Goal: Information Seeking & Learning: Find contact information

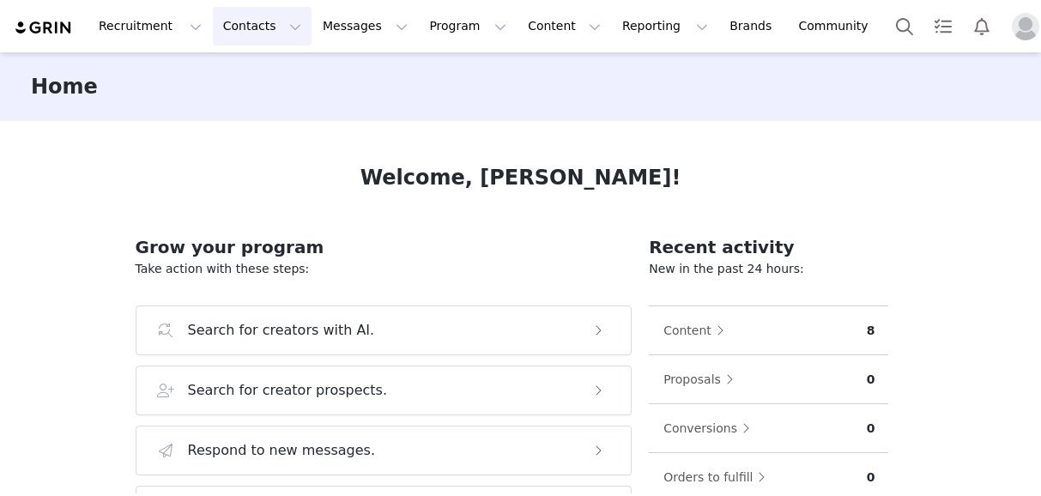
click at [227, 37] on button "Contacts Contacts" at bounding box center [262, 26] width 99 height 39
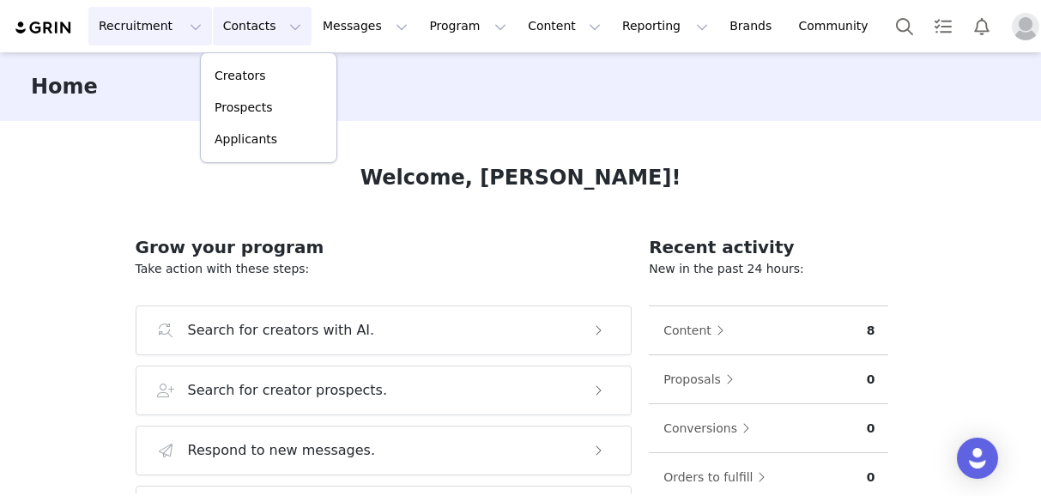
click at [142, 32] on button "Recruitment Recruitment" at bounding box center [150, 26] width 124 height 39
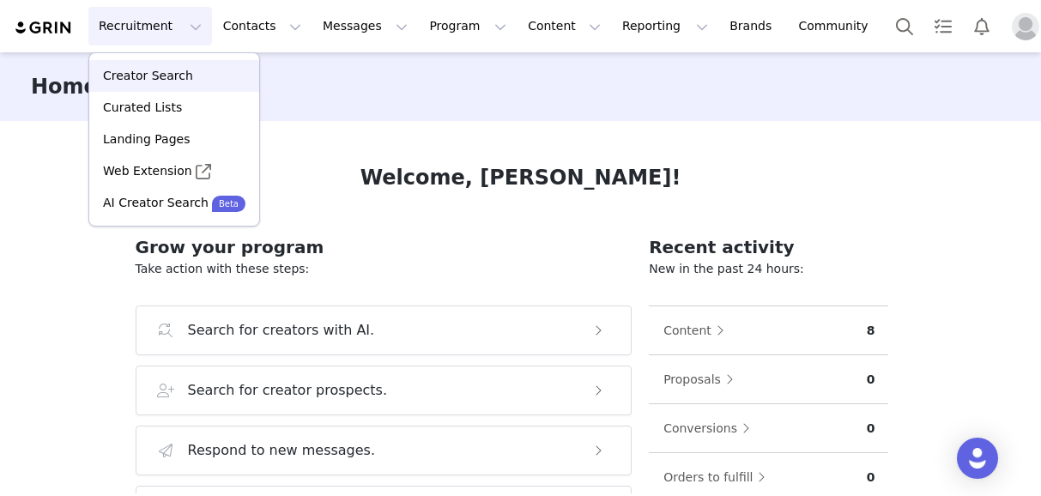
click at [142, 77] on p "Creator Search" at bounding box center [148, 76] width 90 height 18
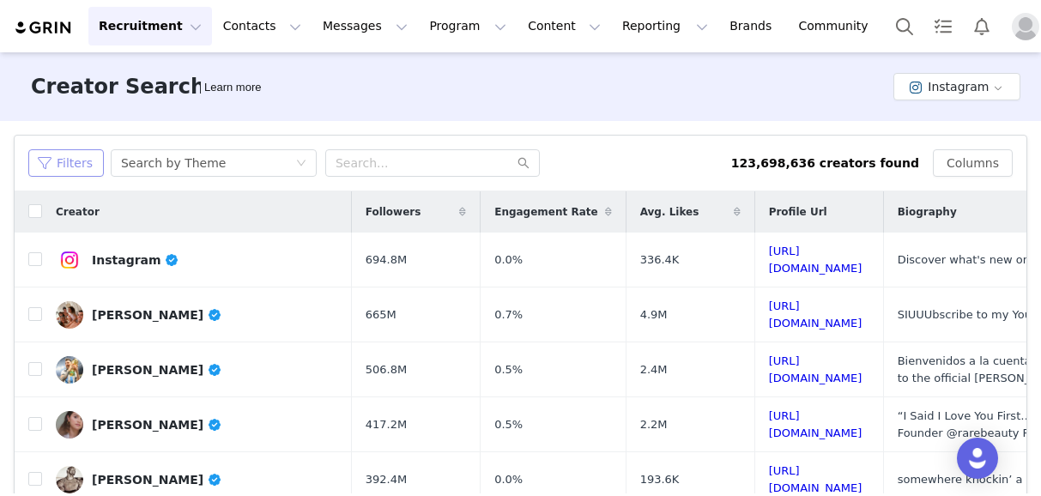
click at [98, 172] on button "Filters" at bounding box center [66, 162] width 76 height 27
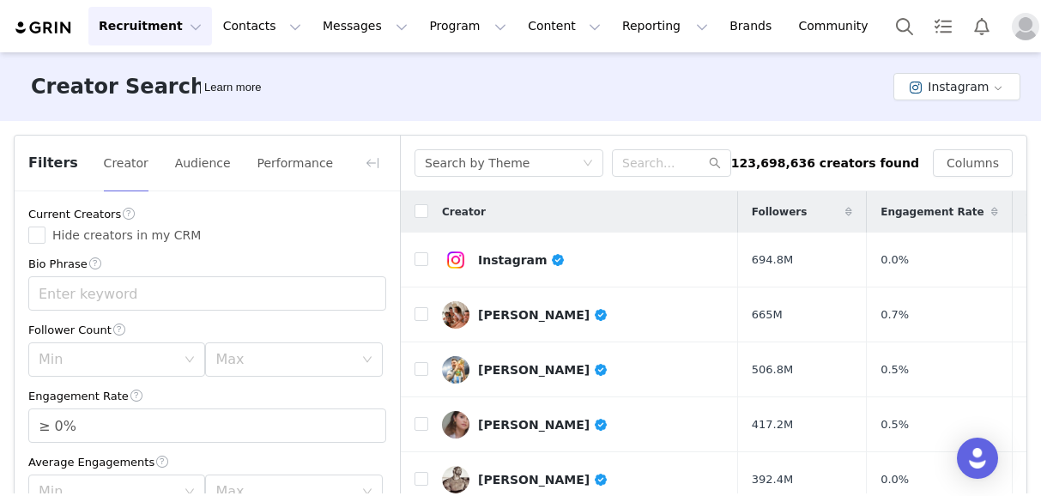
click at [70, 168] on div "Filters Creator Audience Performance" at bounding box center [207, 164] width 385 height 56
click at [378, 159] on button "button" at bounding box center [372, 162] width 27 height 27
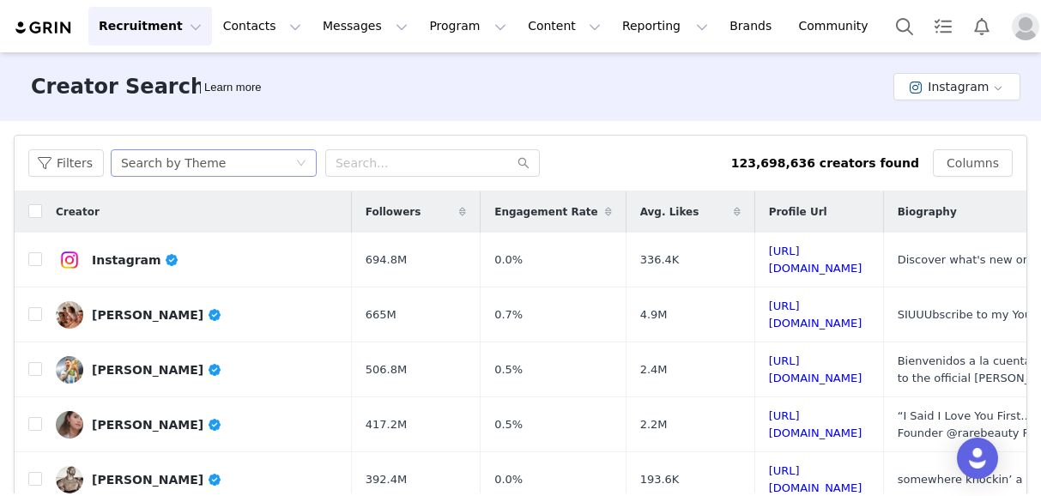
click at [263, 166] on div "Search by Theme" at bounding box center [208, 163] width 174 height 26
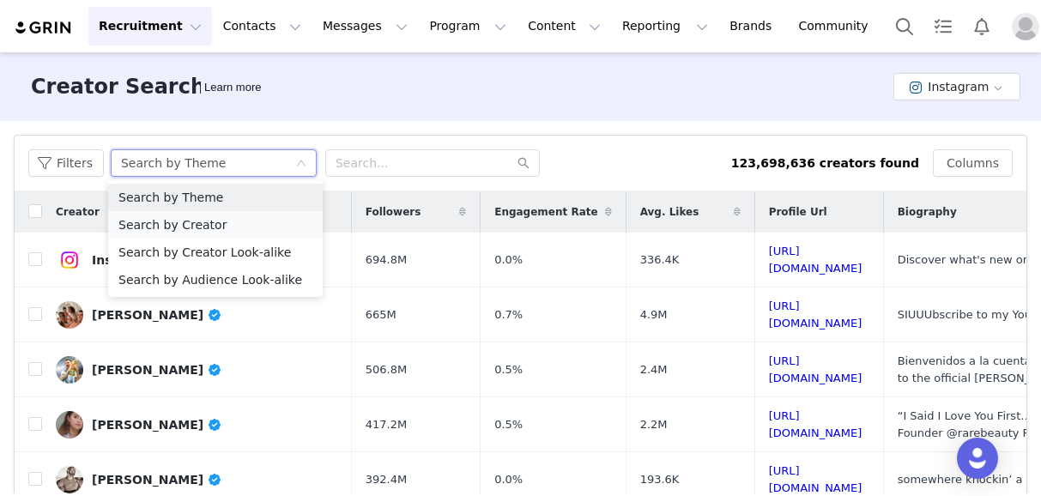
click at [243, 221] on li "Search by Creator" at bounding box center [215, 224] width 215 height 27
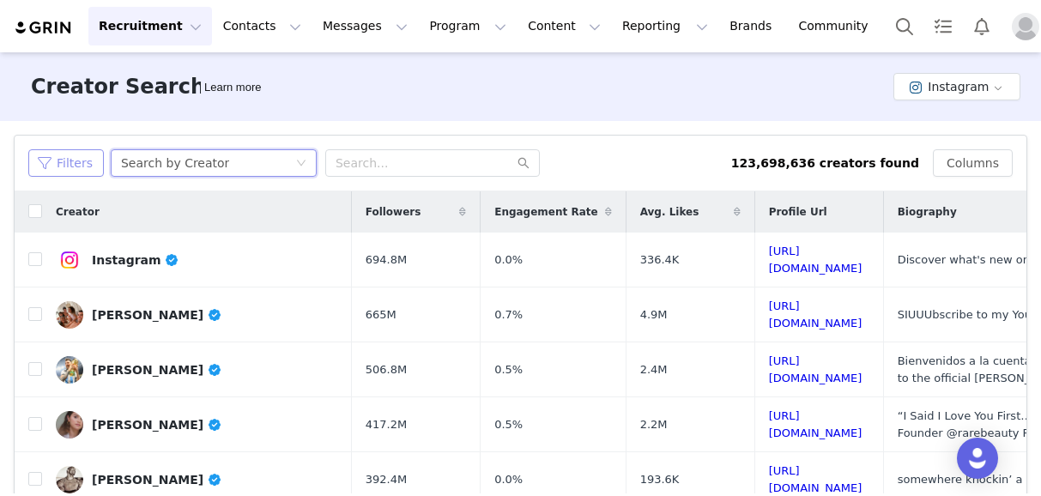
click at [84, 165] on button "Filters" at bounding box center [66, 162] width 76 height 27
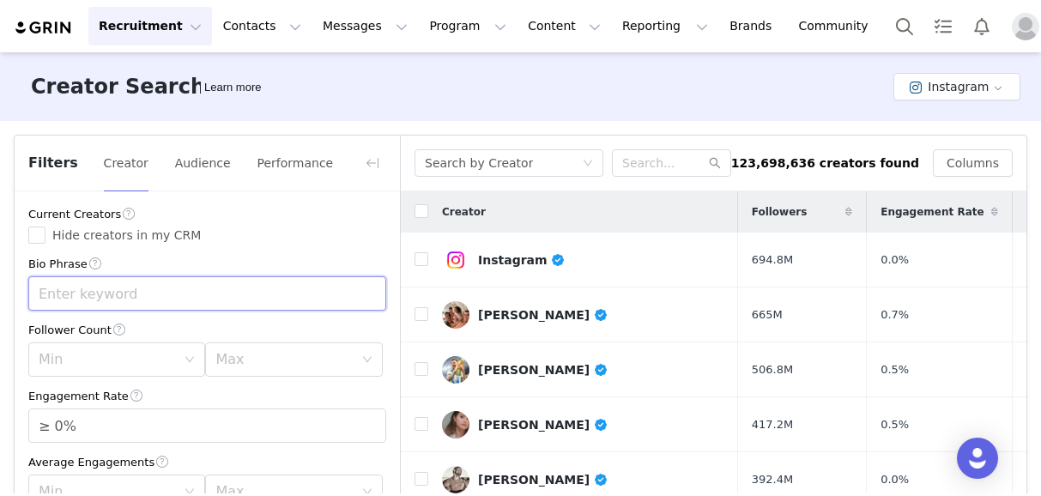
click at [135, 297] on input "text" at bounding box center [207, 293] width 358 height 34
type input "Target"
click at [213, 346] on div "Max" at bounding box center [293, 359] width 177 height 34
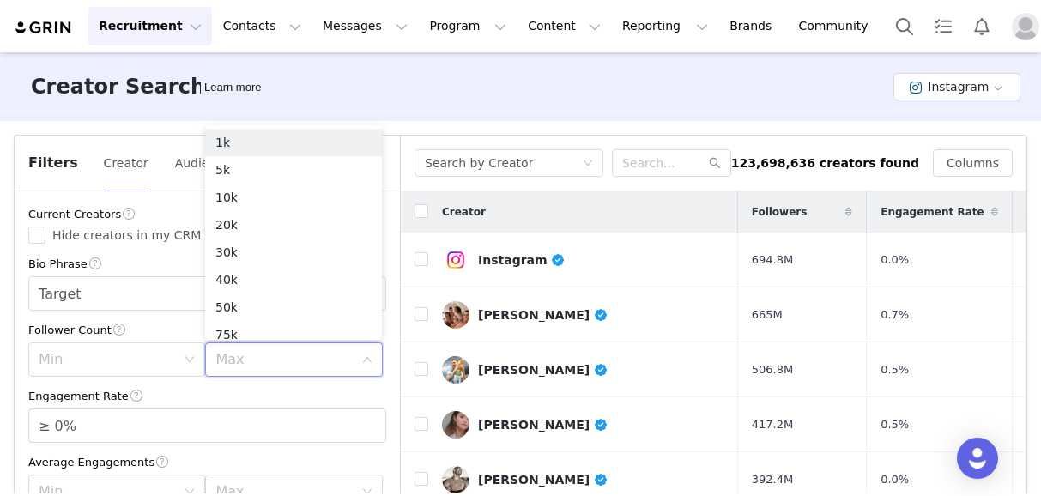
click at [166, 330] on div "Follower Count" at bounding box center [207, 330] width 358 height 18
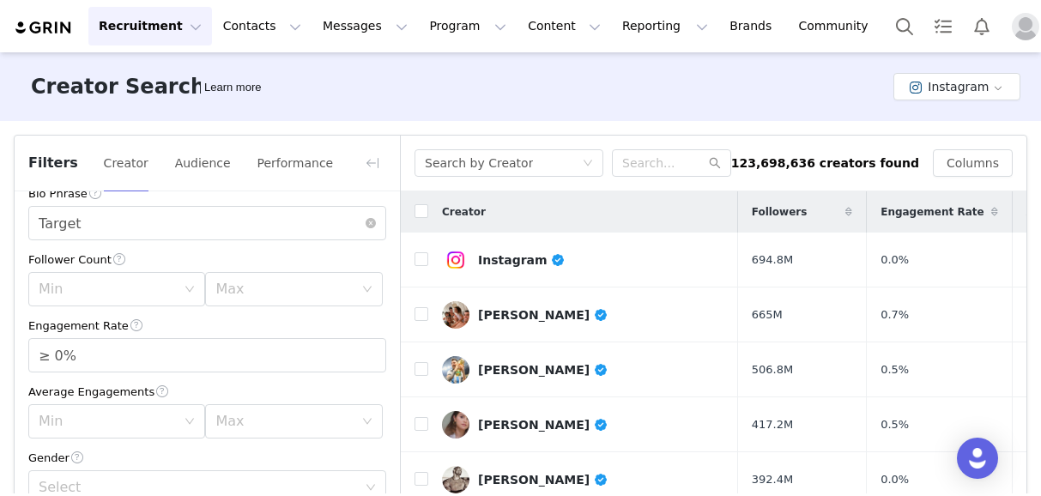
scroll to position [89, 0]
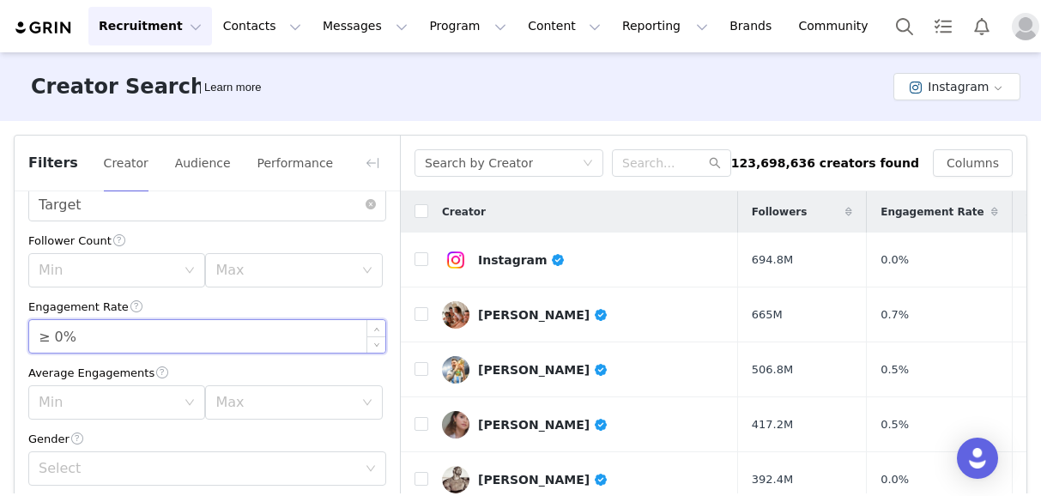
click at [172, 345] on input "≥ 0%" at bounding box center [207, 336] width 356 height 33
click at [379, 332] on span "Increase Value" at bounding box center [376, 330] width 18 height 20
click at [381, 348] on span "Decrease Value" at bounding box center [376, 343] width 18 height 20
click at [376, 334] on span "Decrease Value" at bounding box center [376, 343] width 18 height 20
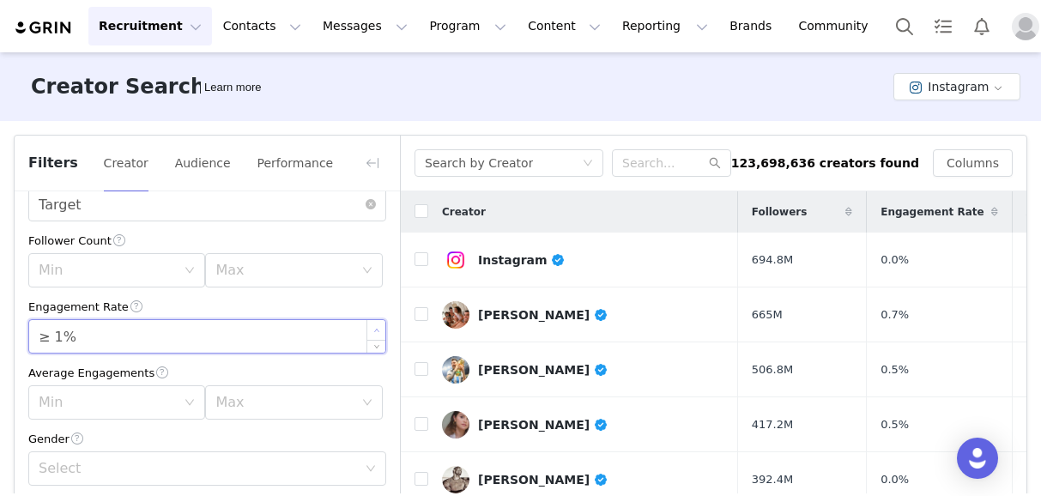
click at [372, 333] on span "Increase Value" at bounding box center [376, 330] width 18 height 20
type input "≥ 2%"
click at [372, 333] on span "Increase Value" at bounding box center [376, 330] width 18 height 20
click at [307, 313] on div "Engagement Rate" at bounding box center [207, 307] width 358 height 18
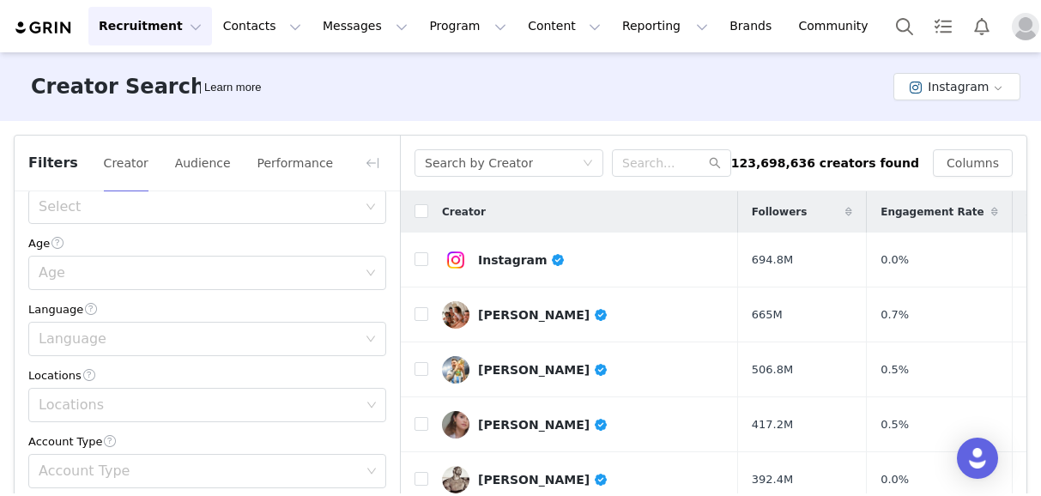
scroll to position [353, 0]
click at [263, 406] on div "Locations" at bounding box center [200, 403] width 322 height 17
type input "united"
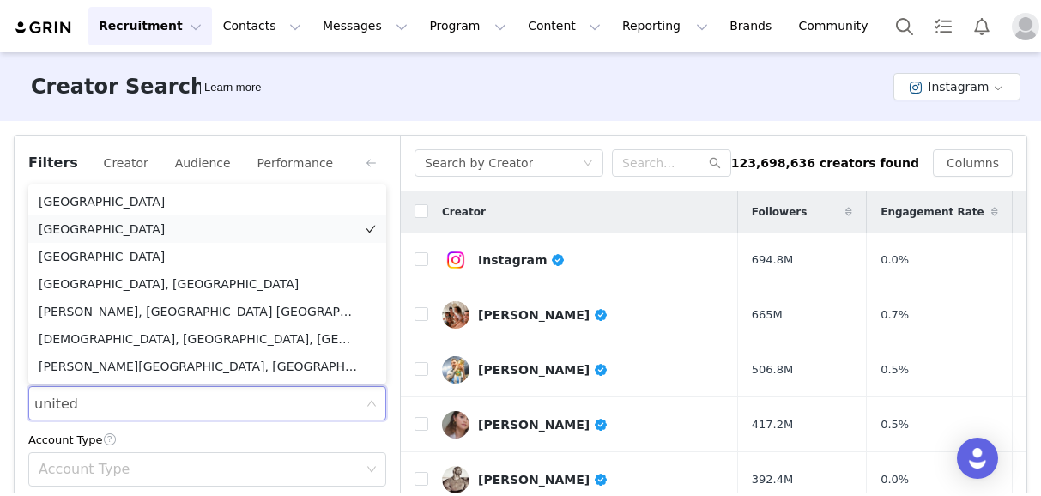
click at [175, 232] on li "[GEOGRAPHIC_DATA]" at bounding box center [207, 228] width 358 height 27
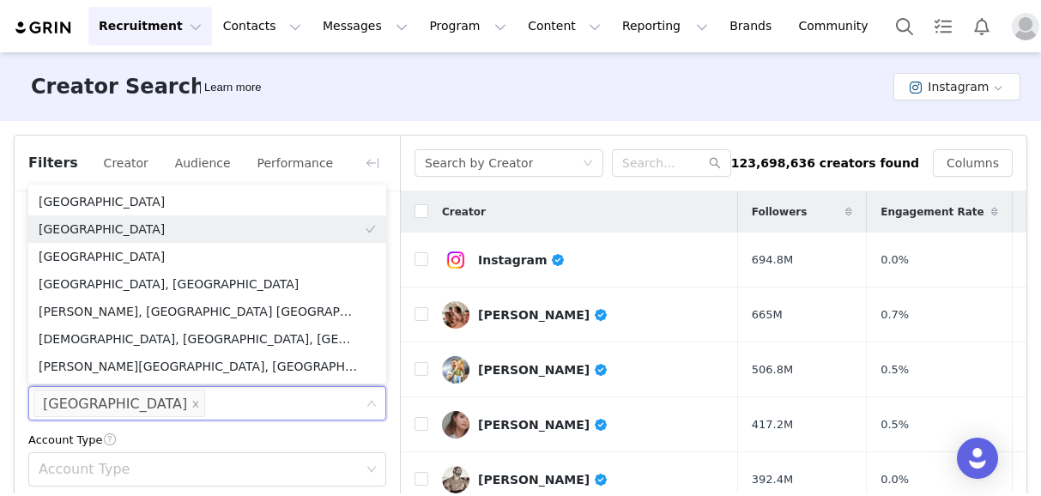
click at [240, 436] on div "Account Type" at bounding box center [207, 440] width 358 height 18
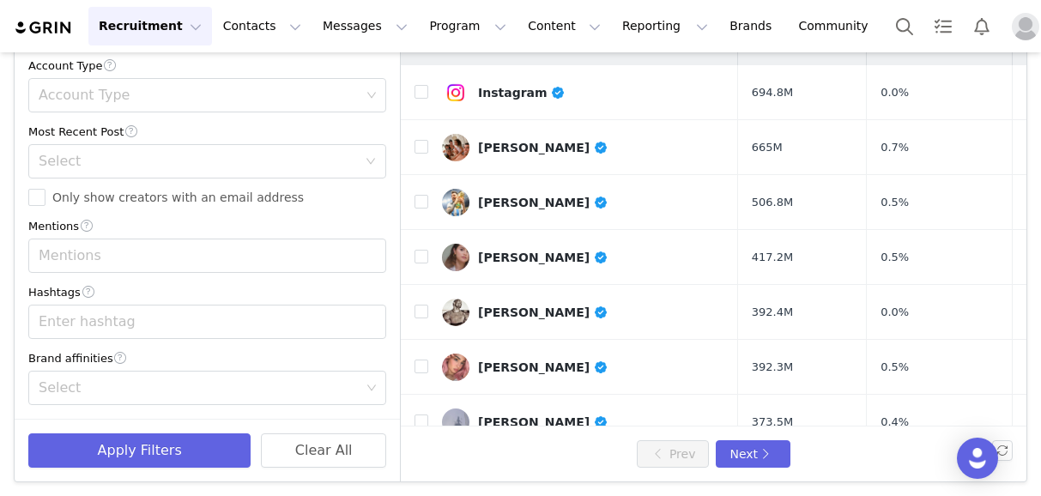
scroll to position [170, 0]
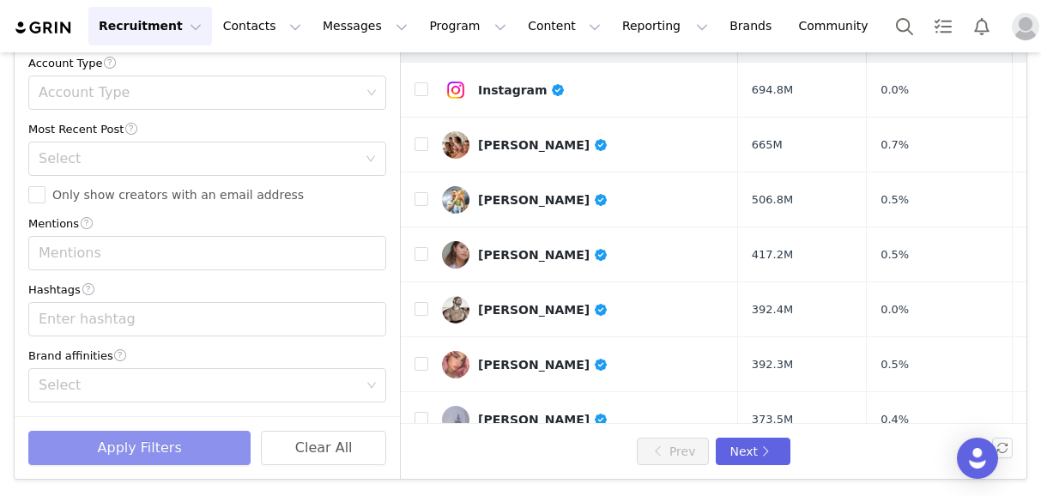
click at [186, 438] on button "Apply Filters" at bounding box center [139, 448] width 222 height 34
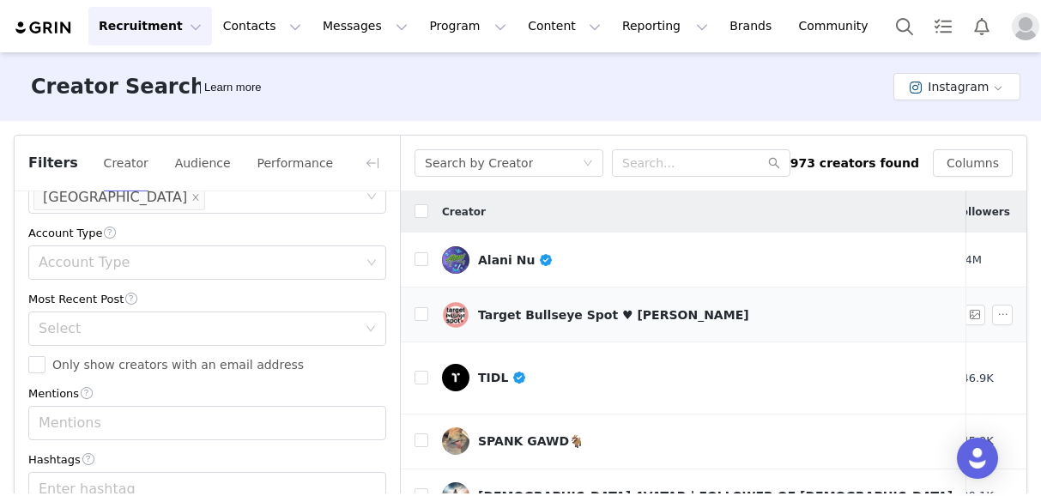
scroll to position [0, 36]
click at [536, 313] on div "Target Bullseye Spot ♥ [PERSON_NAME]" at bounding box center [613, 315] width 271 height 14
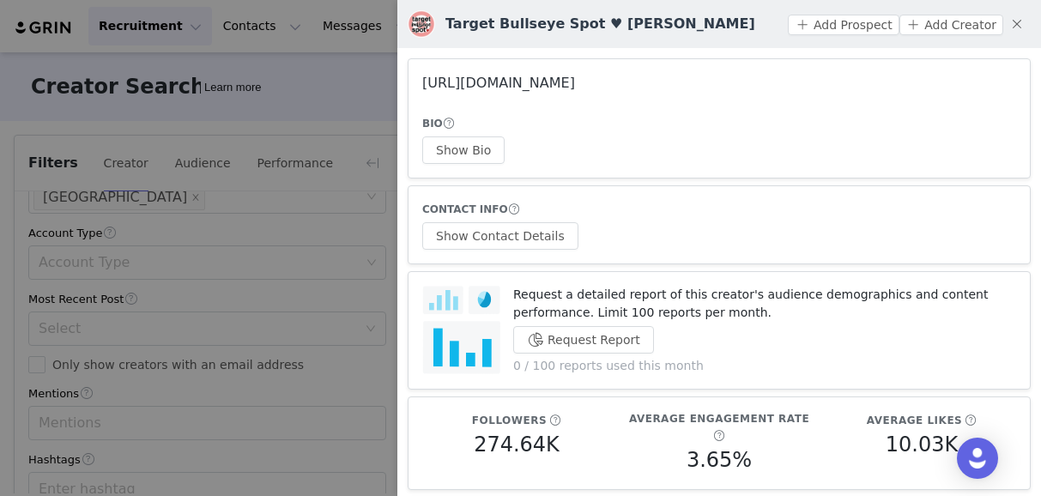
click at [499, 76] on link "[URL][DOMAIN_NAME]" at bounding box center [498, 83] width 153 height 16
click at [274, 306] on div at bounding box center [520, 248] width 1041 height 496
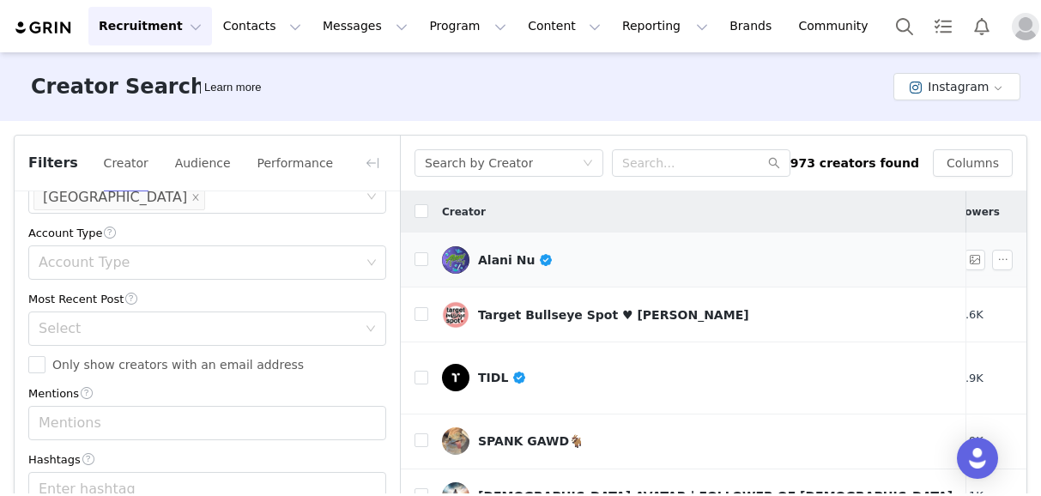
click at [491, 261] on div "Alani Nu" at bounding box center [516, 260] width 76 height 14
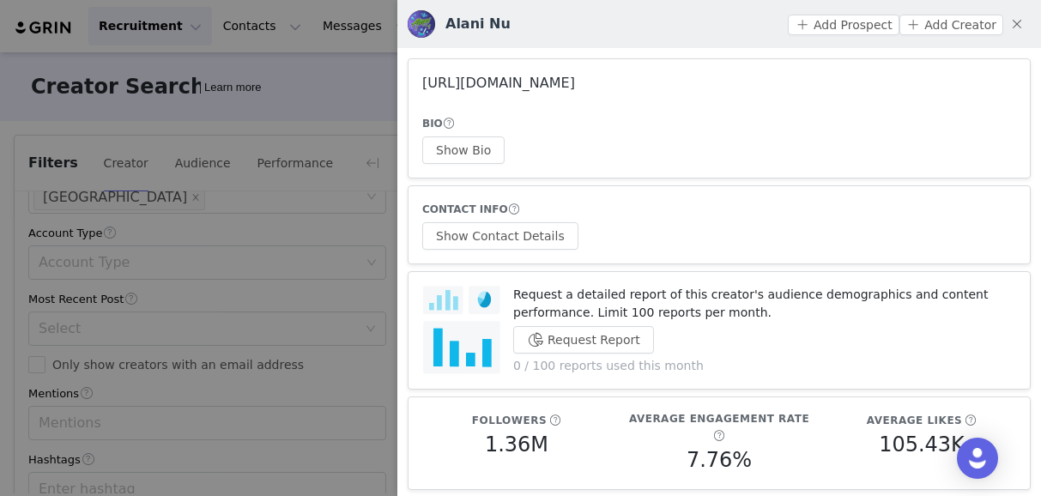
click at [508, 85] on link "[URL][DOMAIN_NAME]" at bounding box center [498, 83] width 153 height 16
click at [373, 266] on div at bounding box center [520, 248] width 1041 height 496
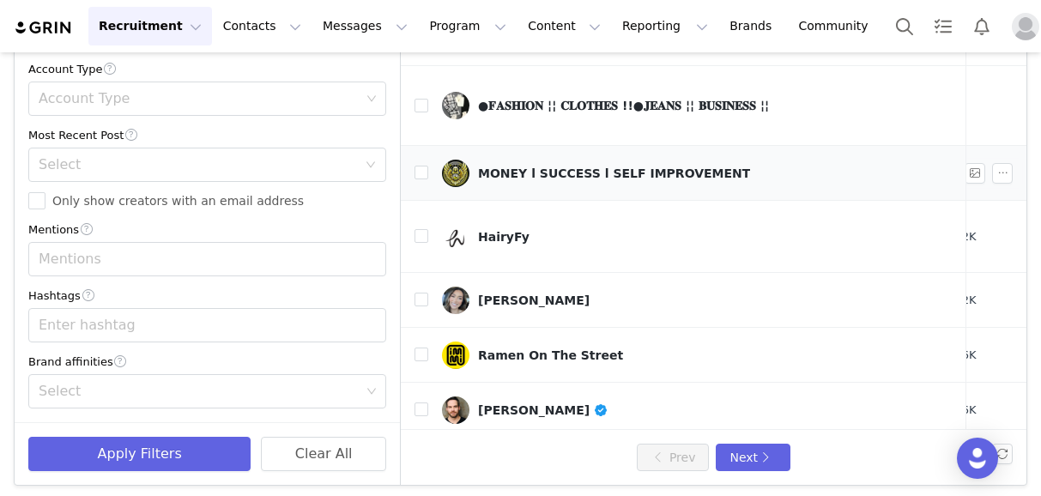
scroll to position [170, 0]
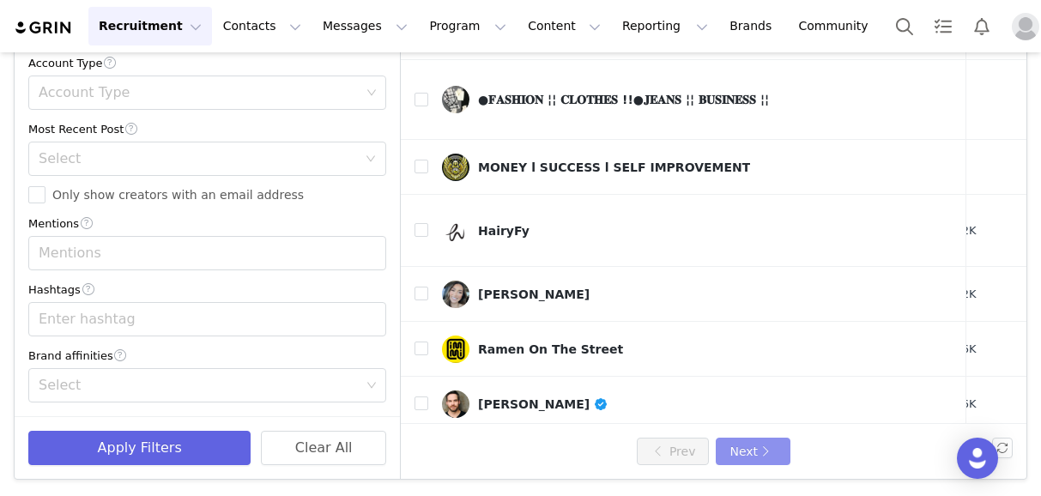
click at [744, 455] on button "Next" at bounding box center [753, 451] width 74 height 27
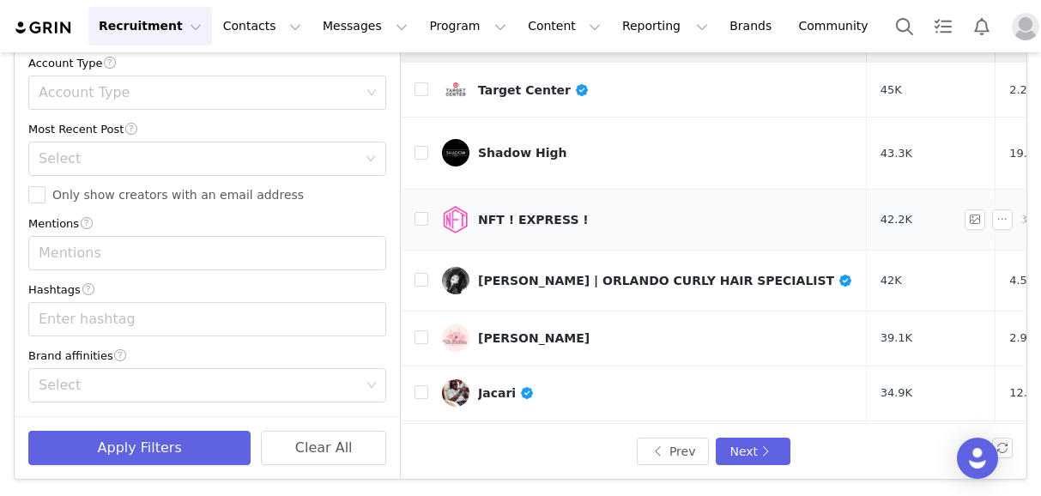
scroll to position [0, 0]
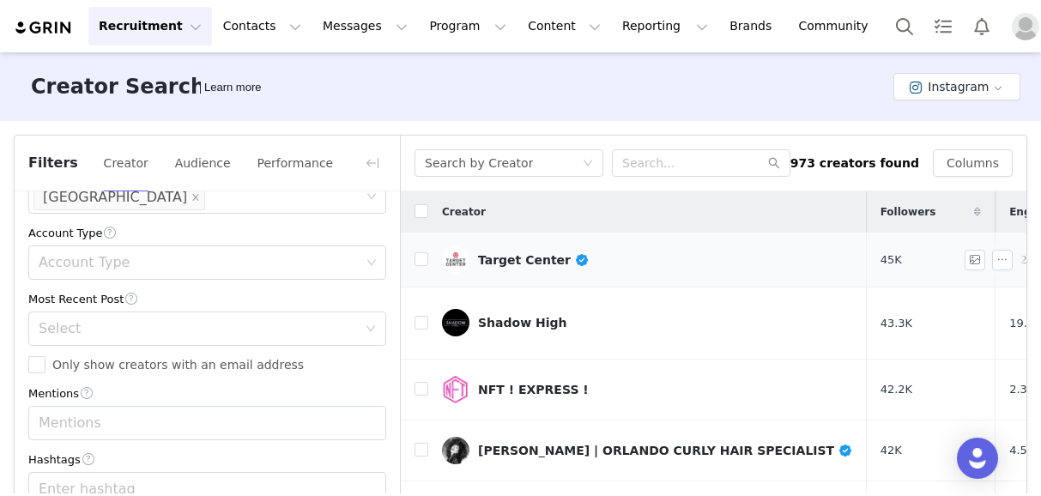
click at [530, 262] on div "Target Center" at bounding box center [534, 260] width 112 height 14
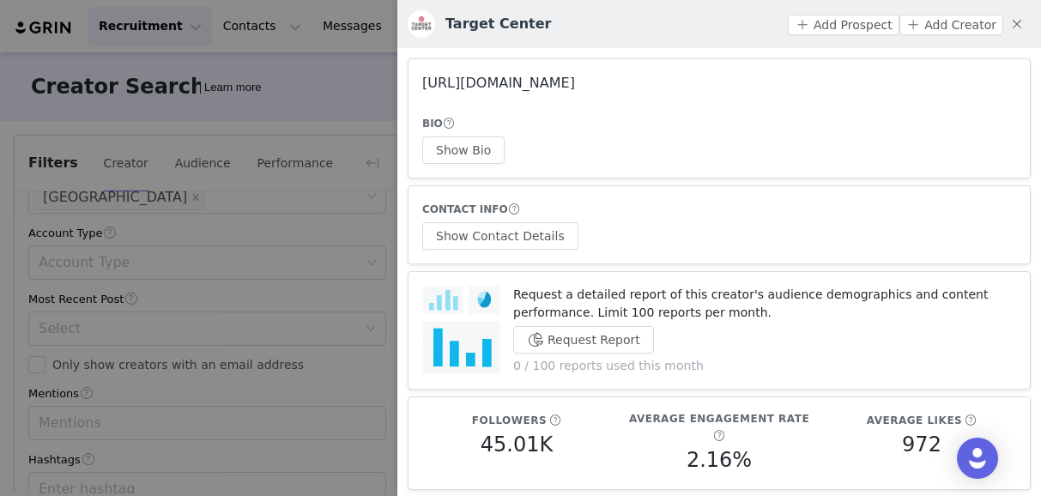
click at [575, 81] on link "[URL][DOMAIN_NAME]" at bounding box center [498, 83] width 153 height 16
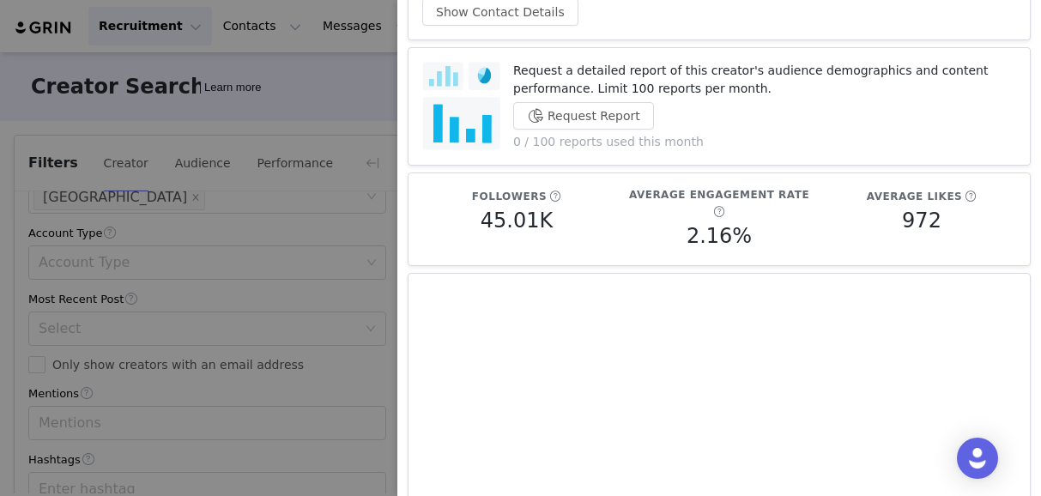
click at [291, 243] on div at bounding box center [520, 248] width 1041 height 496
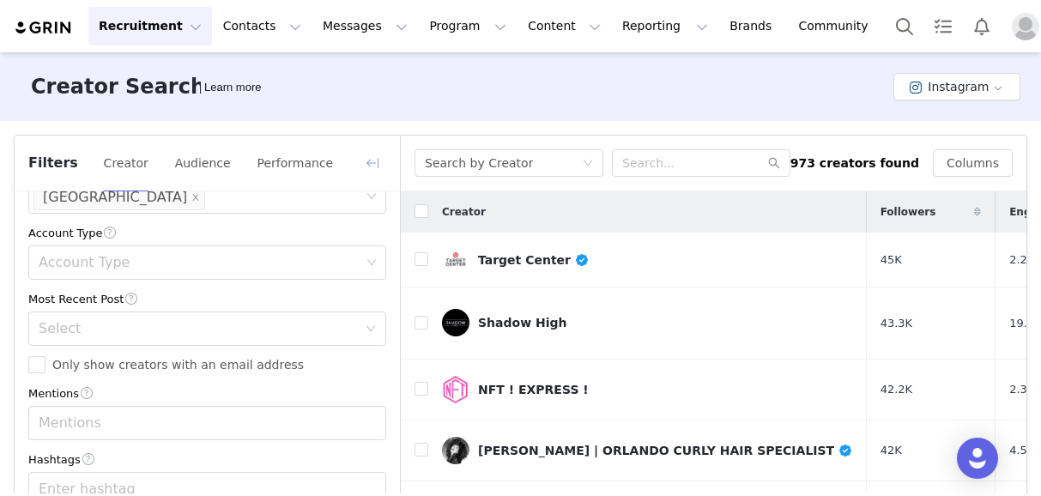
click at [381, 157] on button "button" at bounding box center [372, 162] width 27 height 27
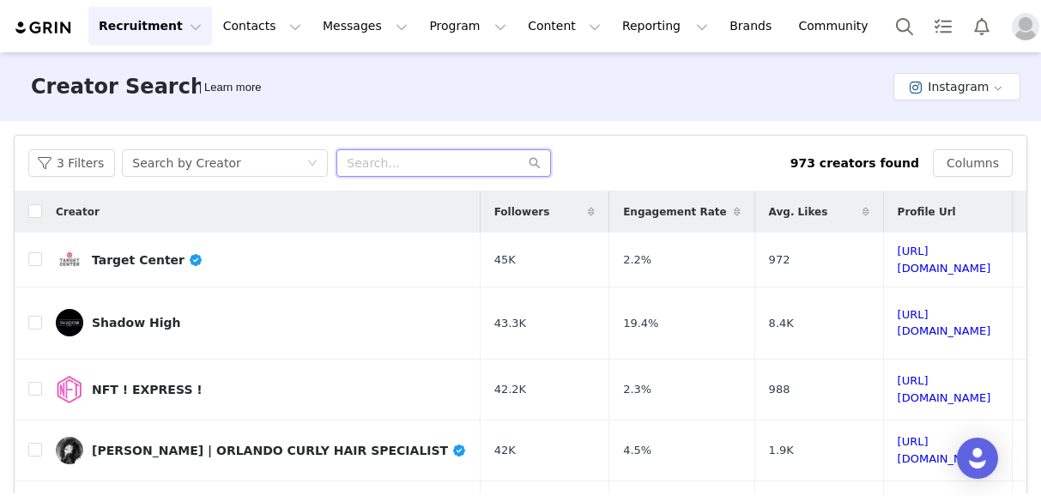
click at [398, 159] on input "text" at bounding box center [443, 162] width 215 height 27
paste input "targetholler"
type input "targetholler"
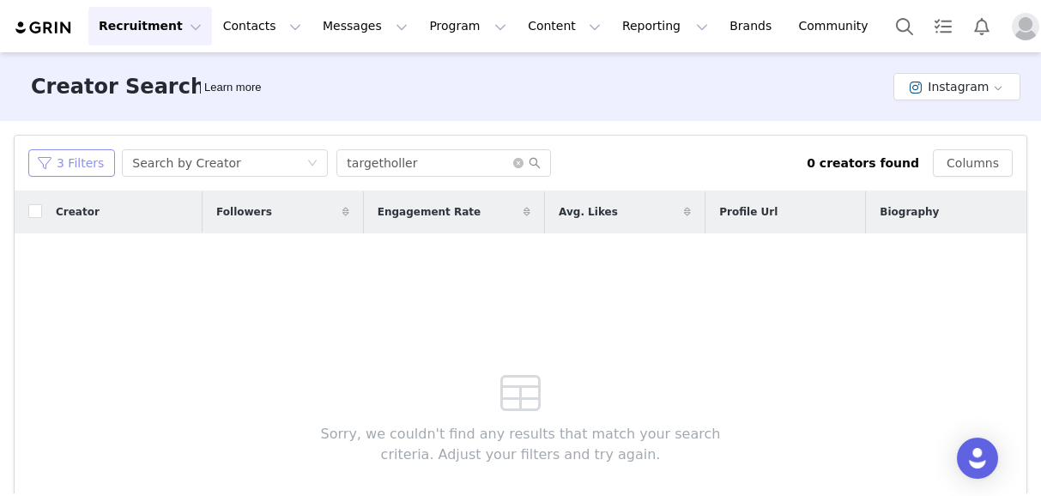
click at [103, 174] on button "3 Filters" at bounding box center [71, 162] width 87 height 27
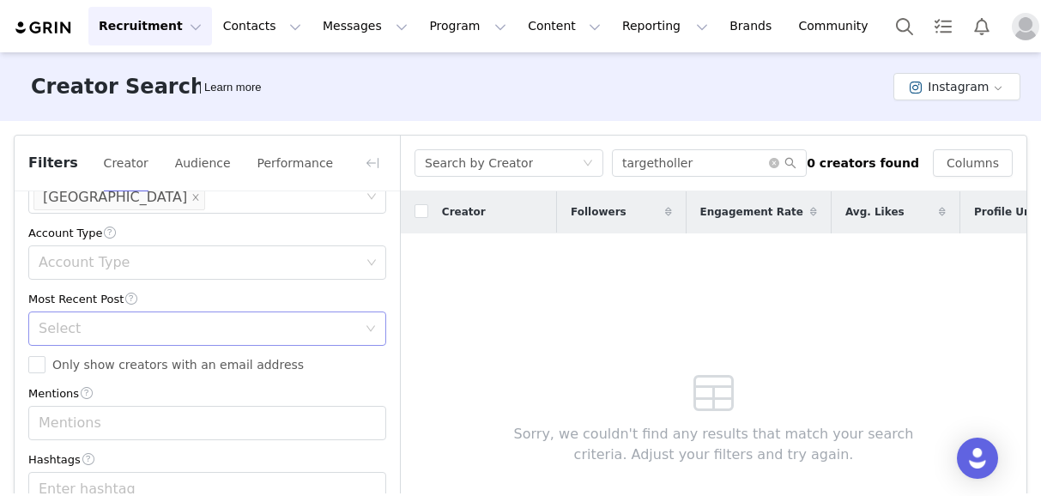
scroll to position [170, 0]
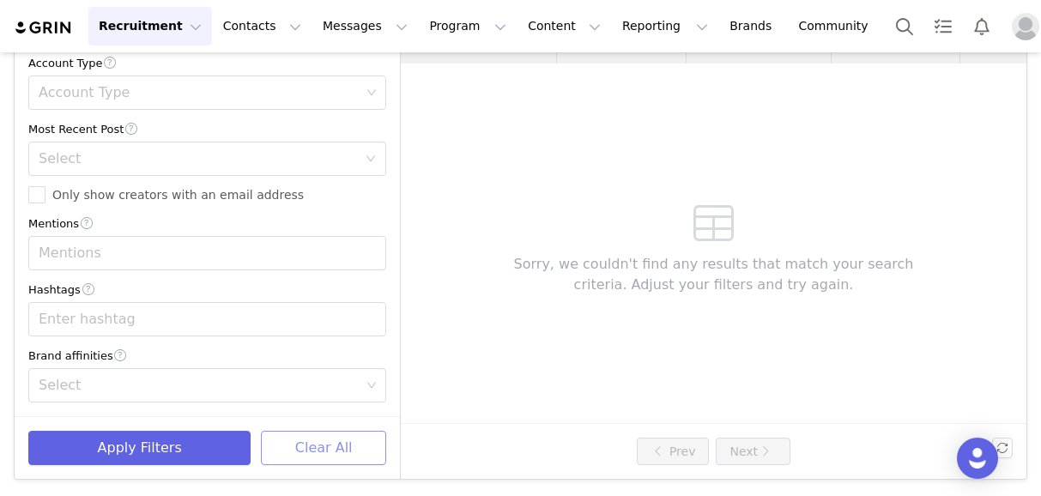
click at [319, 453] on button "Clear All" at bounding box center [323, 448] width 125 height 34
type input "≥ 0%"
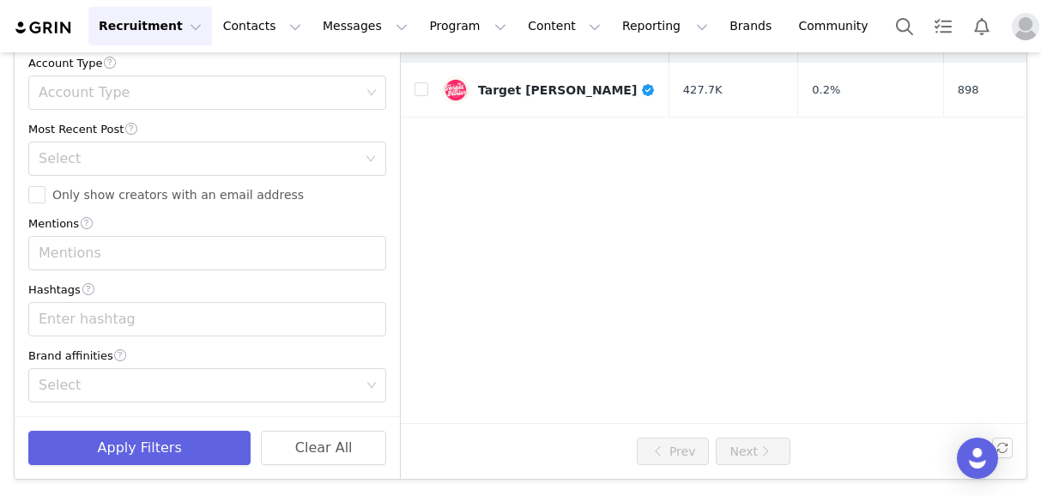
scroll to position [0, 0]
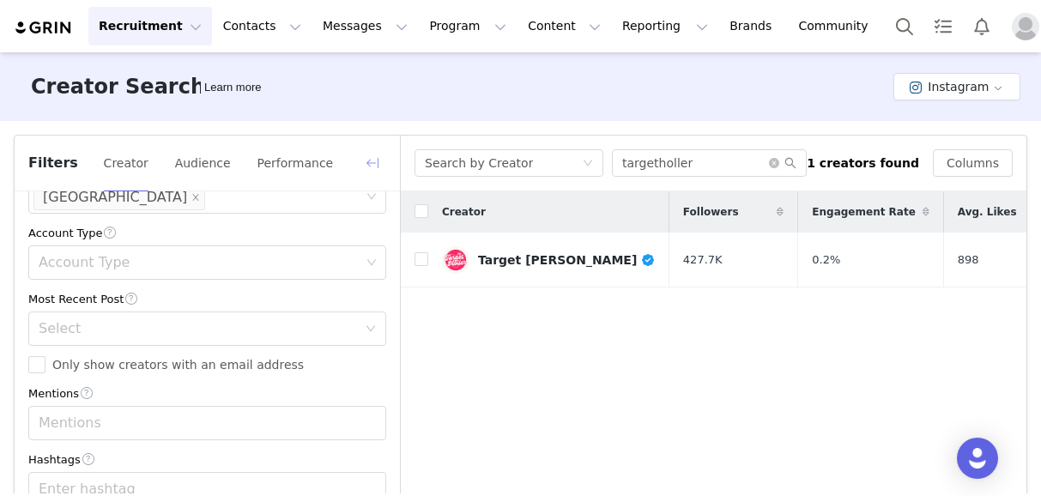
click at [371, 162] on button "button" at bounding box center [372, 162] width 27 height 27
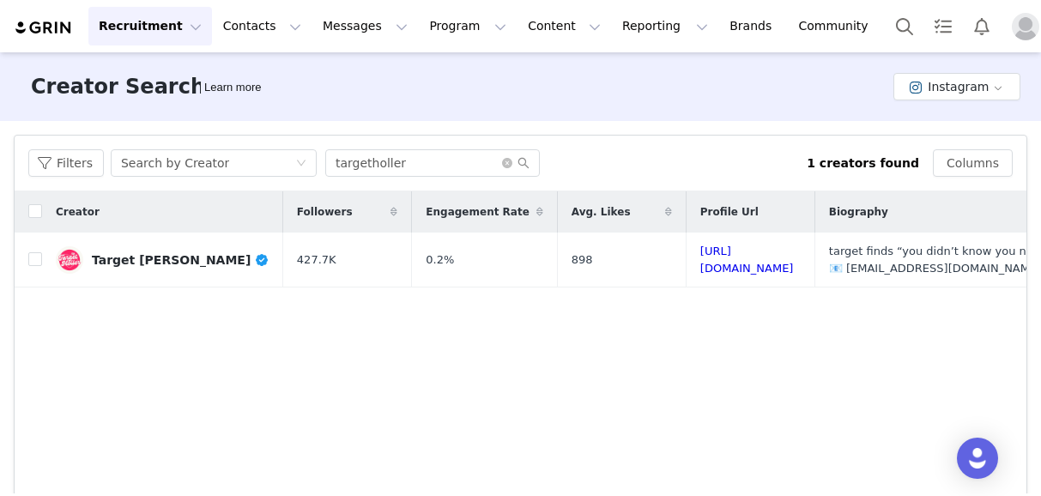
scroll to position [903, 0]
click at [428, 171] on input "targetholler" at bounding box center [432, 162] width 215 height 27
click at [394, 168] on input "targetholler" at bounding box center [432, 162] width 215 height 27
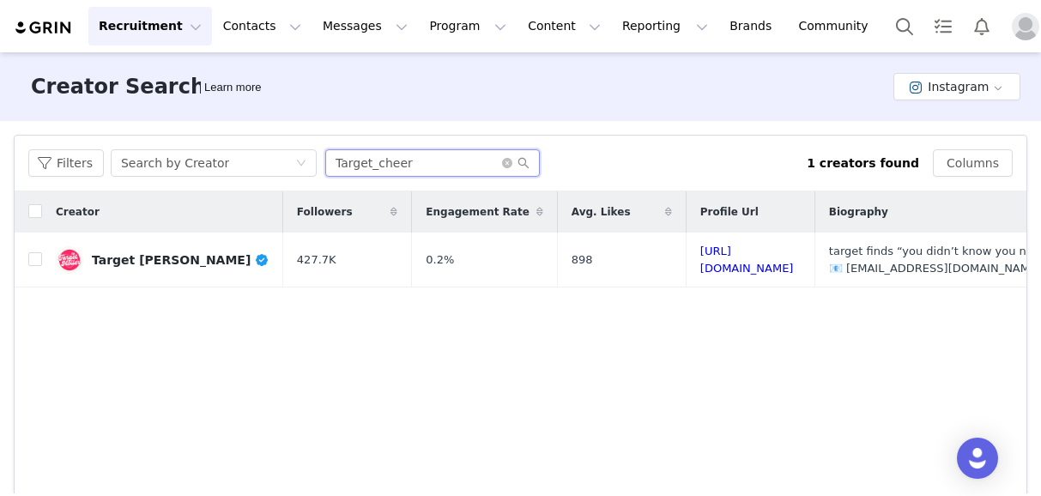
type input "Target_cheer"
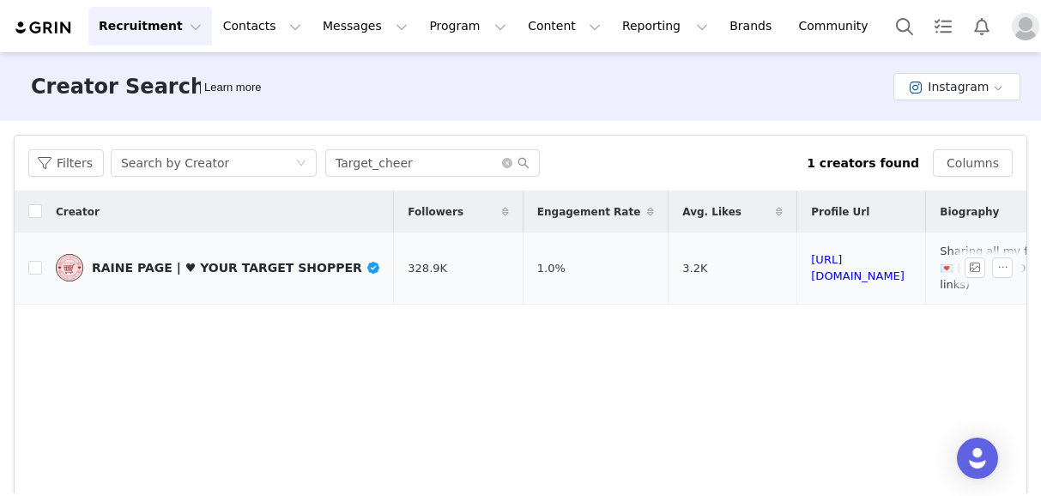
click at [187, 261] on div "RAINE PAGE | ♥ YOUR TARGET SHOPPER" at bounding box center [236, 268] width 288 height 14
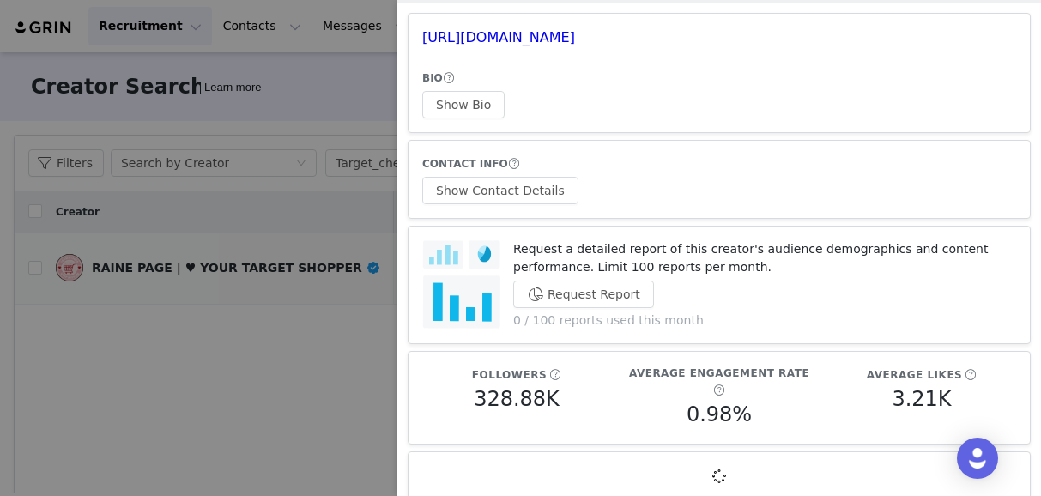
scroll to position [224, 0]
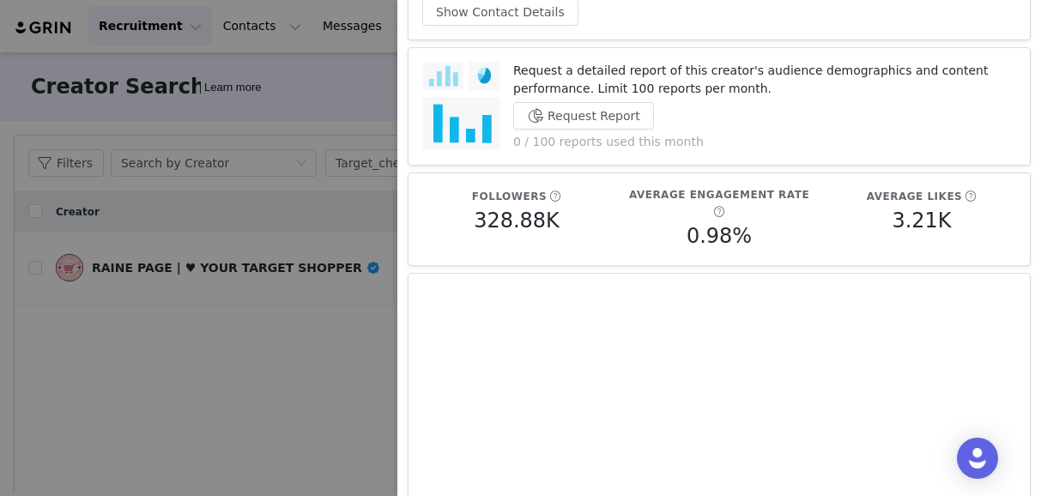
click at [320, 300] on div at bounding box center [520, 248] width 1041 height 496
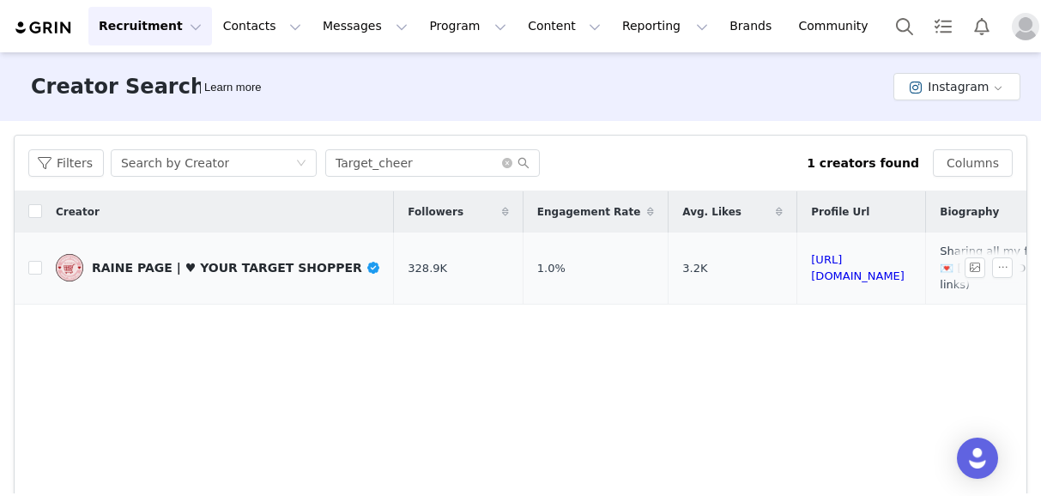
click at [137, 261] on div "RAINE PAGE | ♥ YOUR TARGET SHOPPER" at bounding box center [236, 268] width 288 height 14
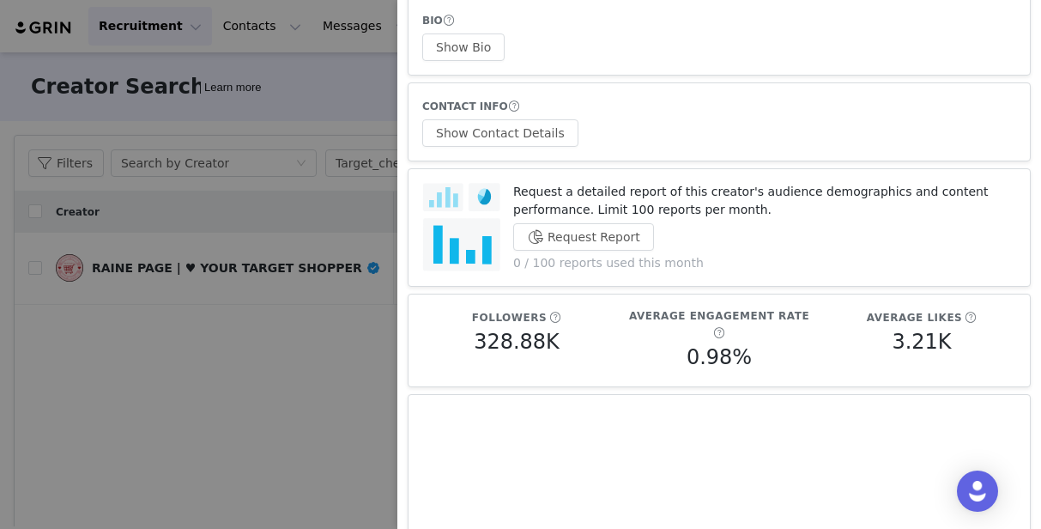
scroll to position [0, 0]
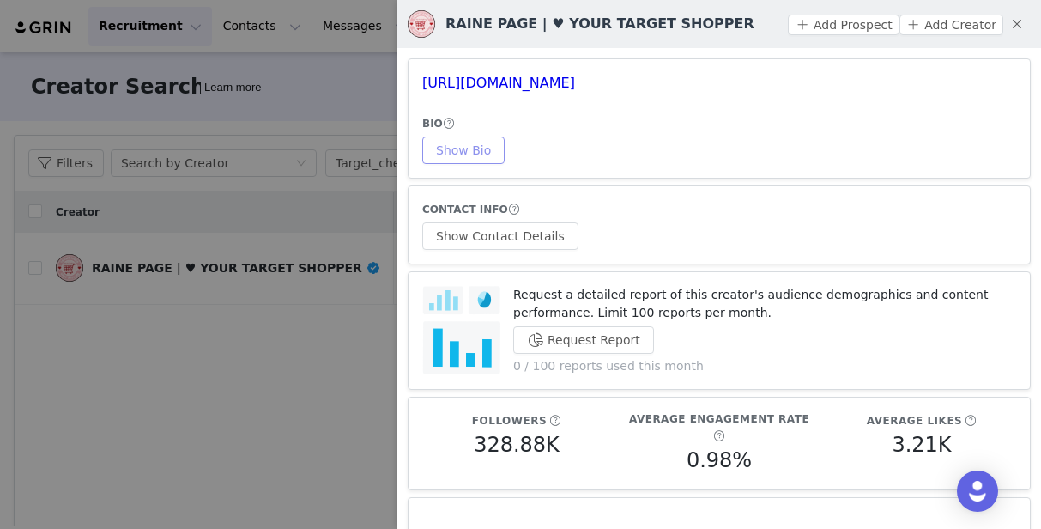
click at [467, 148] on button "Show Bio" at bounding box center [463, 149] width 82 height 27
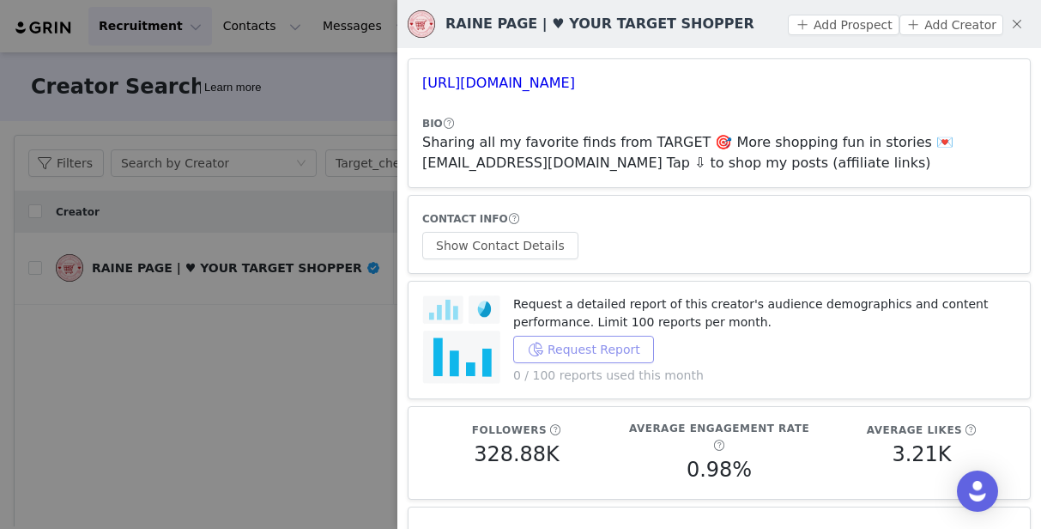
click at [611, 349] on button "Request Report" at bounding box center [583, 349] width 141 height 27
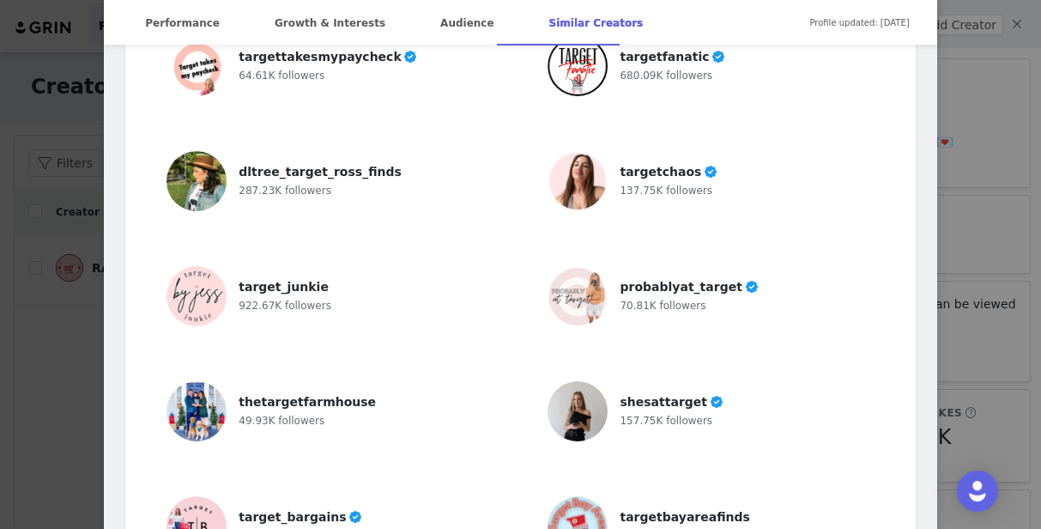
scroll to position [4753, 0]
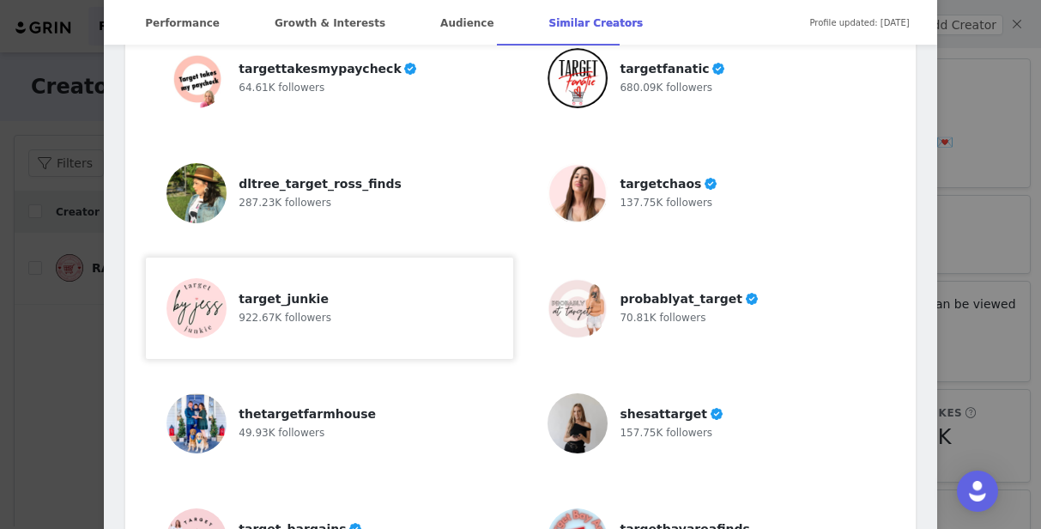
click at [304, 292] on span "target_junkie" at bounding box center [284, 299] width 90 height 14
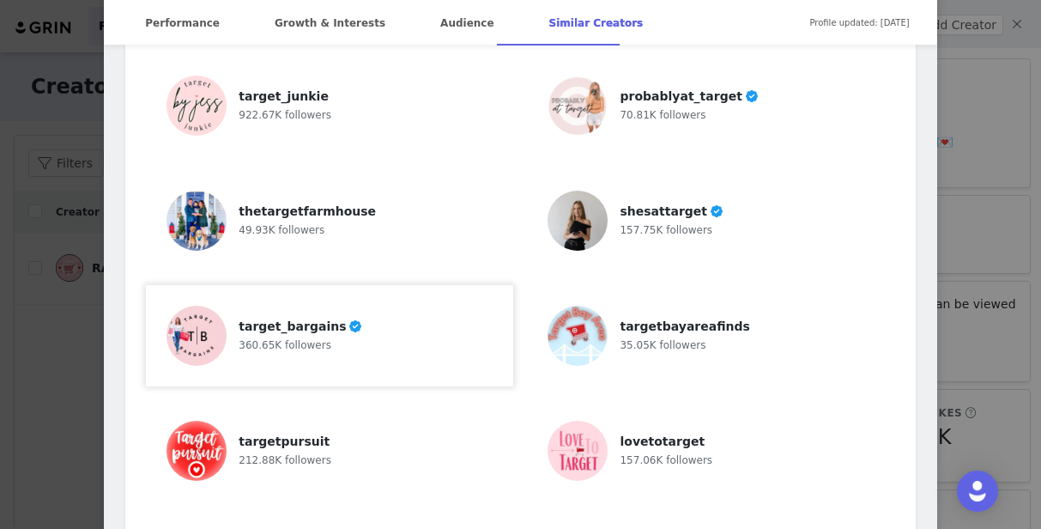
scroll to position [4958, 0]
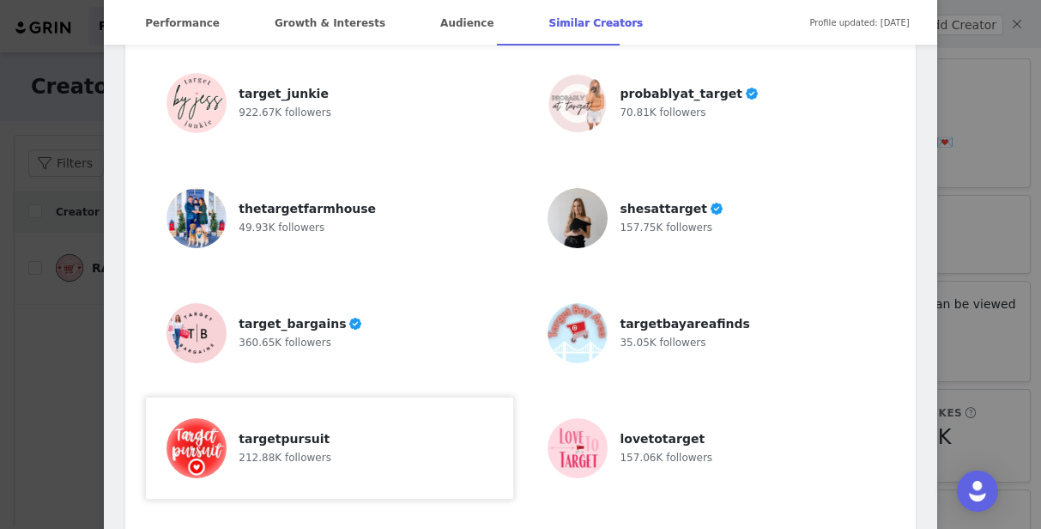
click at [318, 430] on div "targetpursuit" at bounding box center [285, 439] width 93 height 18
click at [971, 39] on div "RAINE PAGE | ♥ YOUR TARGET SHOPPER Verified @target_cheer Sharing all my favori…" at bounding box center [520, 264] width 1041 height 529
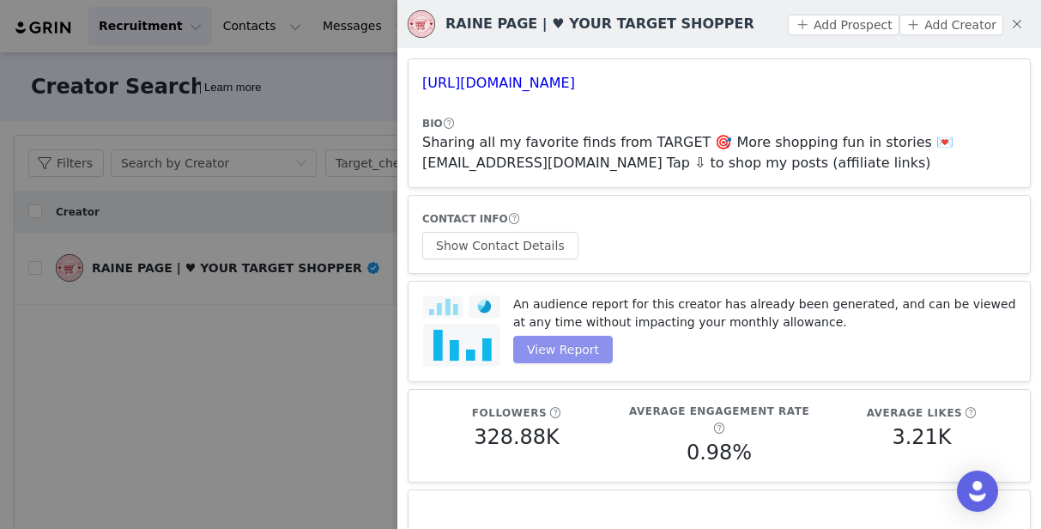
scroll to position [0, 0]
click at [324, 330] on div at bounding box center [520, 264] width 1041 height 529
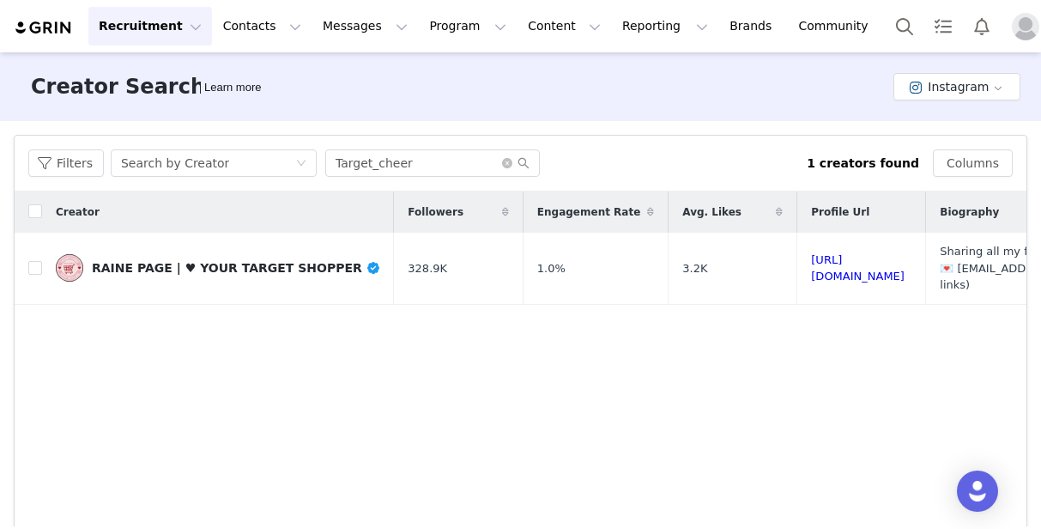
click at [158, 24] on button "Recruitment Recruitment" at bounding box center [150, 26] width 124 height 39
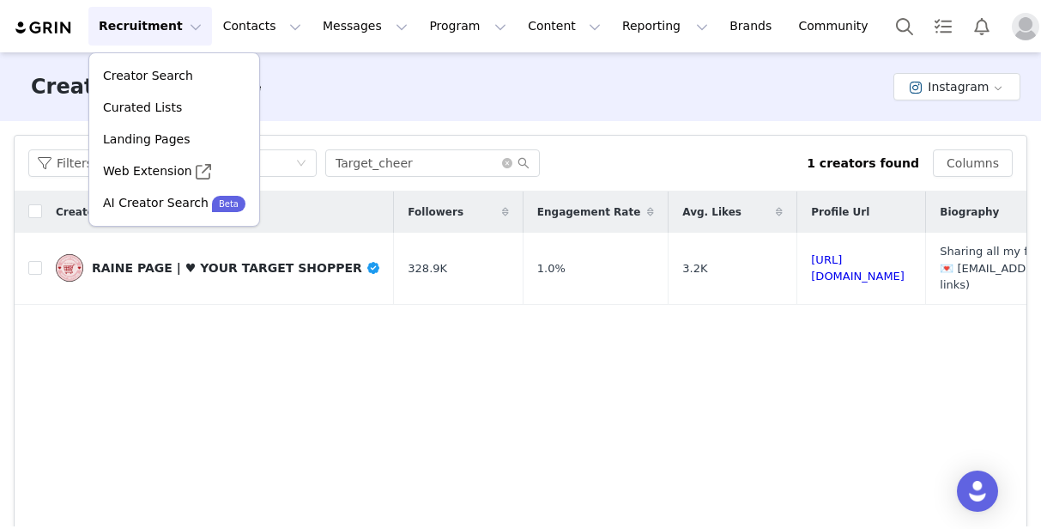
click at [282, 82] on div "Creator Search Learn more Instagram" at bounding box center [520, 86] width 1041 height 69
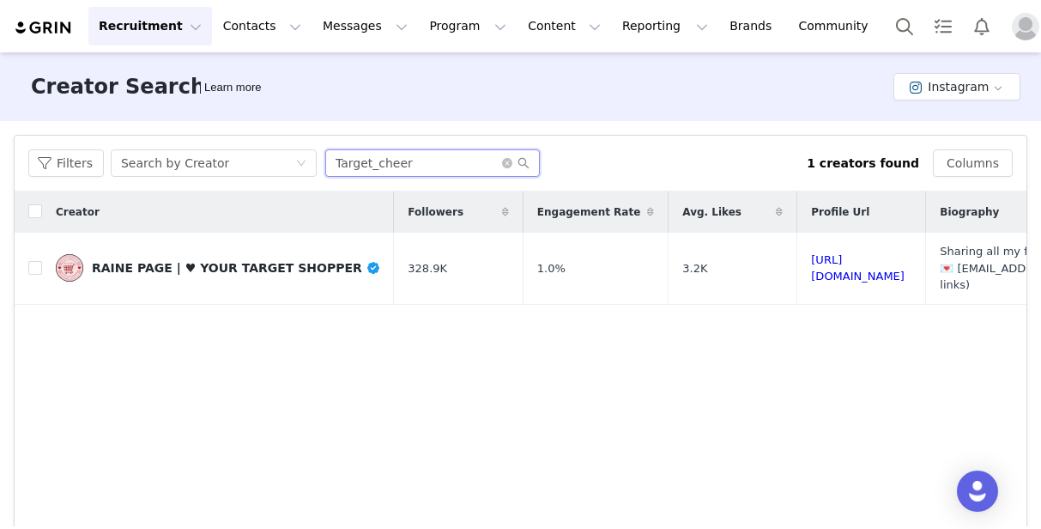
click at [391, 173] on input "Target_cheer" at bounding box center [432, 162] width 215 height 27
paste input "target_junkie"
type input "target_junkie"
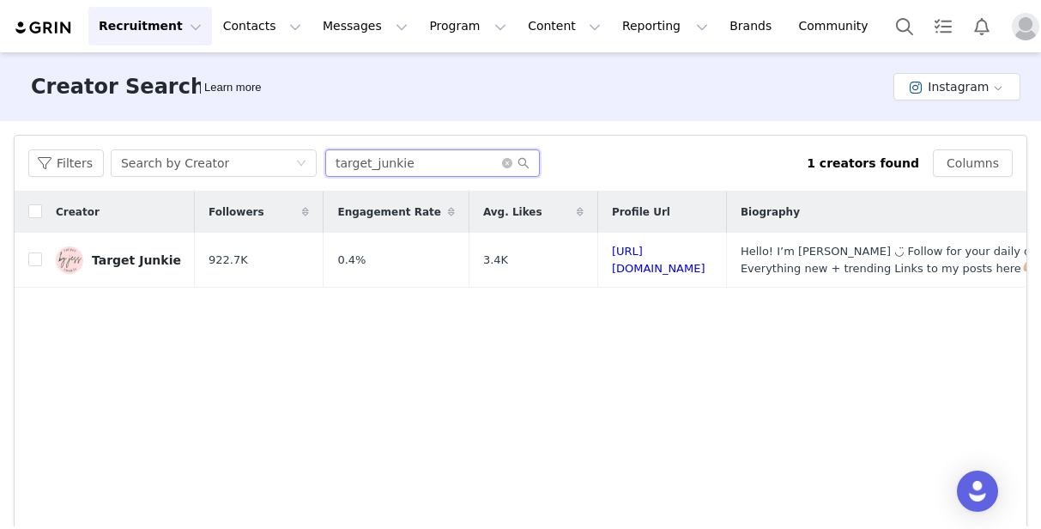
click at [378, 154] on input "target_junkie" at bounding box center [432, 162] width 215 height 27
type input "targetiseverything"
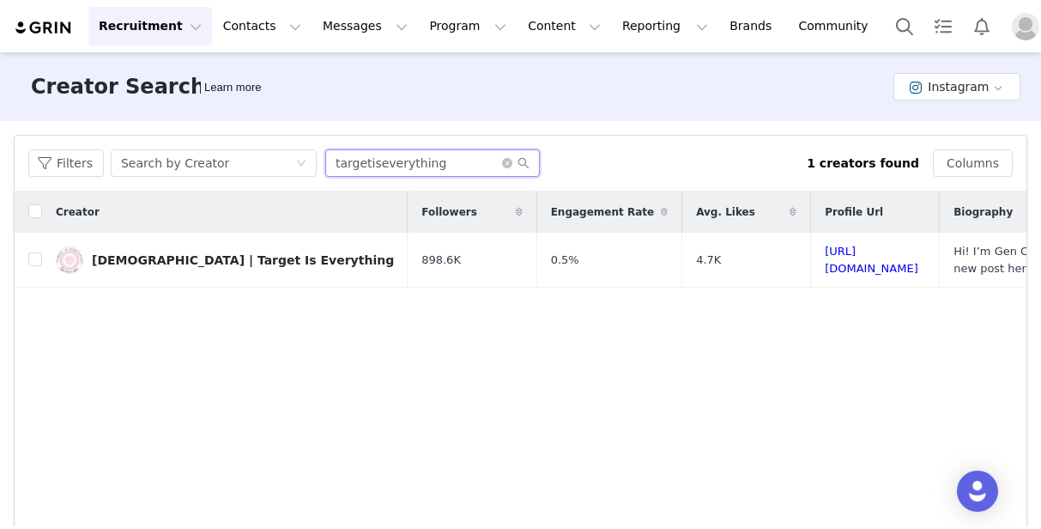
click at [412, 158] on input "targetiseverything" at bounding box center [432, 162] width 215 height 27
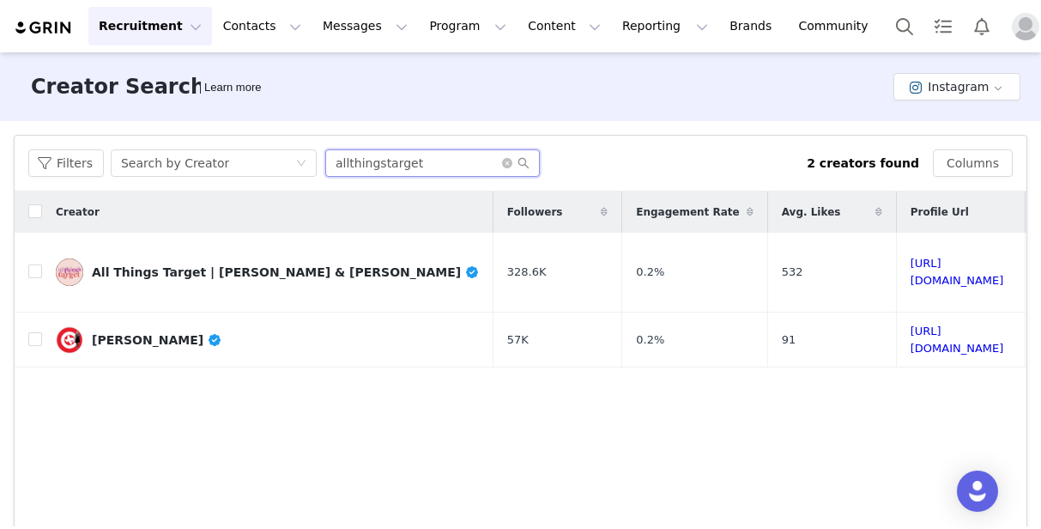
click at [398, 163] on input "allthingstarget" at bounding box center [432, 162] width 215 height 27
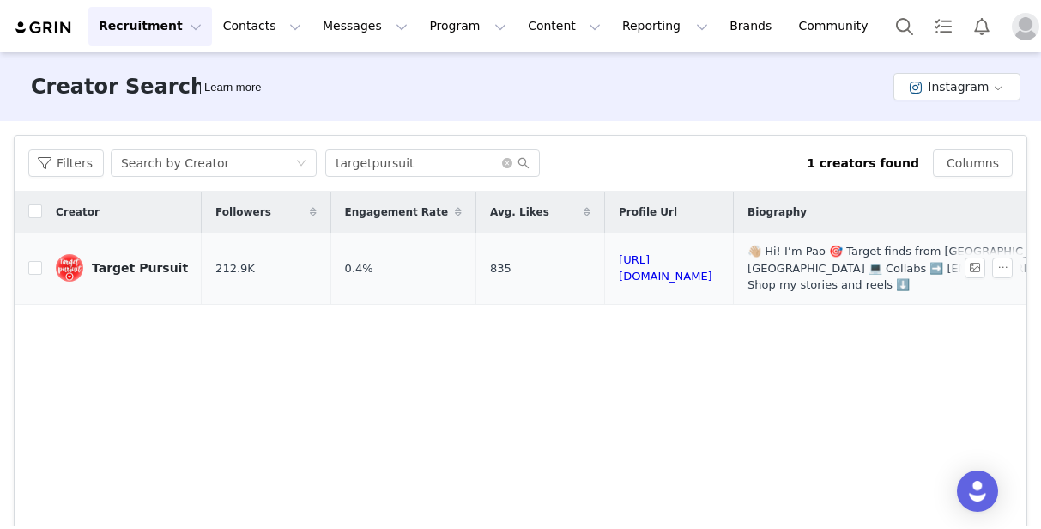
click at [135, 263] on div "Target Pursuit" at bounding box center [140, 268] width 96 height 14
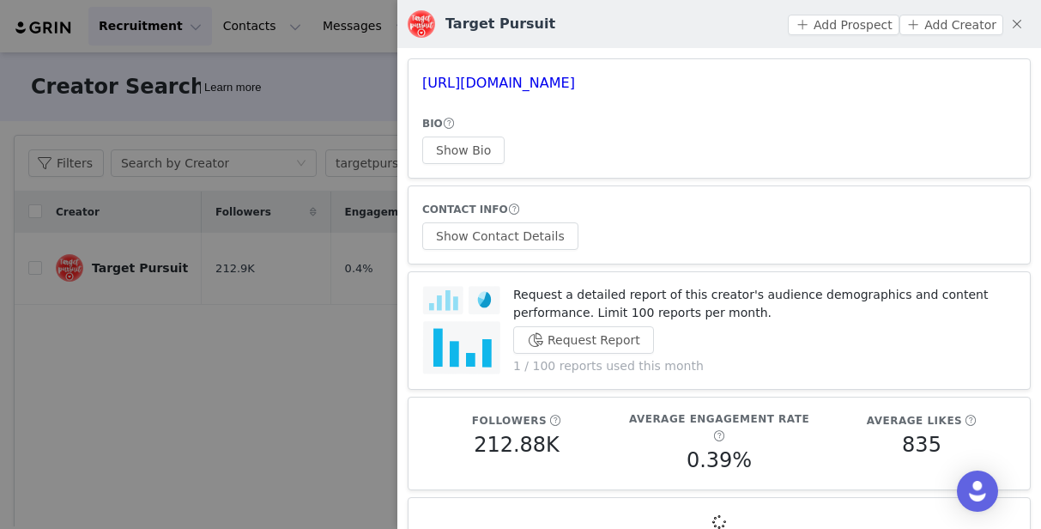
click at [153, 284] on div at bounding box center [520, 264] width 1041 height 529
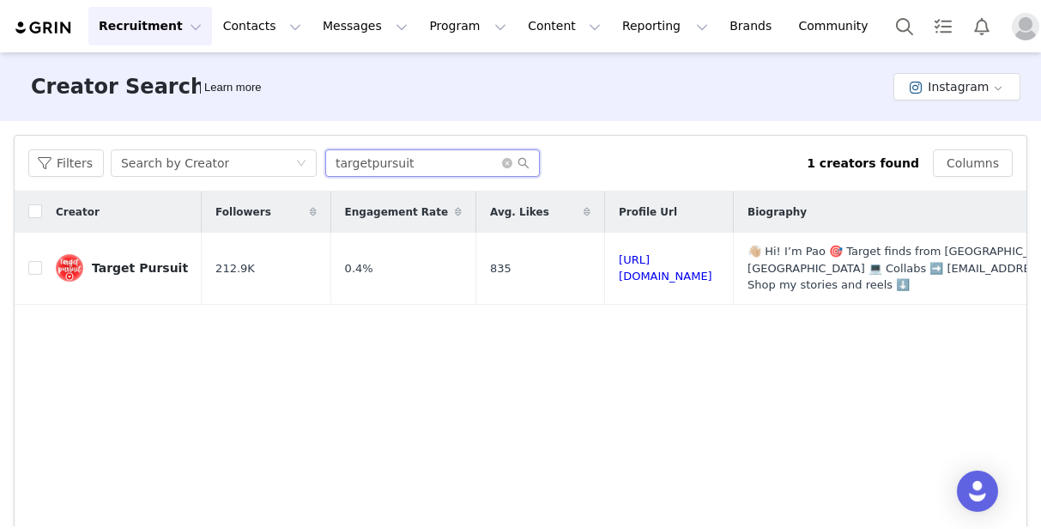
click at [353, 174] on input "targetpursuit" at bounding box center [432, 162] width 215 height 27
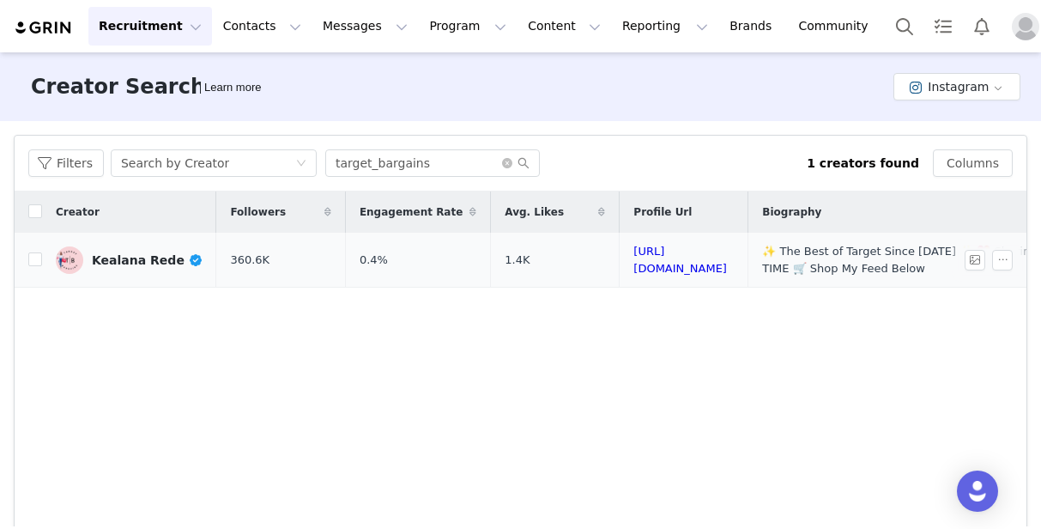
click at [173, 266] on link "Kealana Rede" at bounding box center [129, 259] width 147 height 27
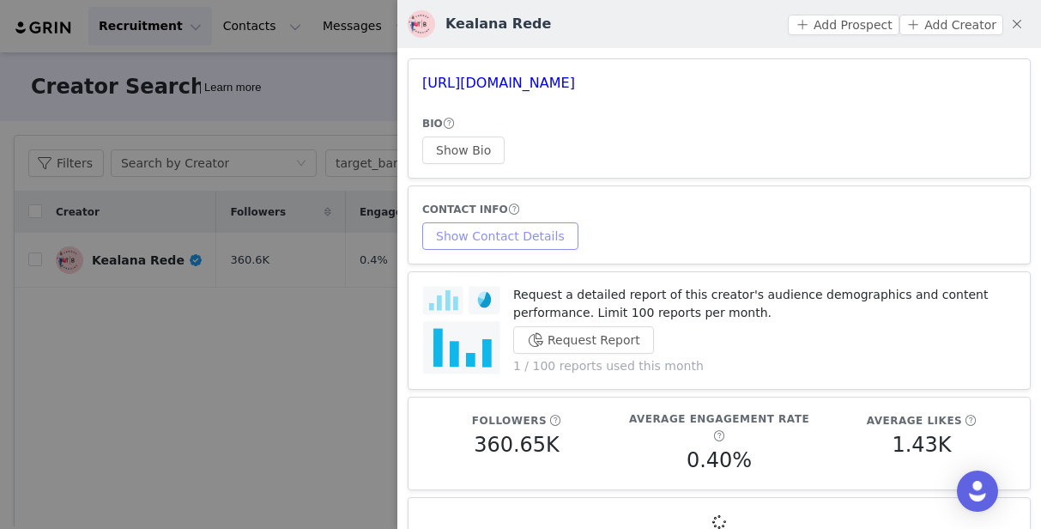
click at [476, 247] on button "Show Contact Details" at bounding box center [500, 235] width 156 height 27
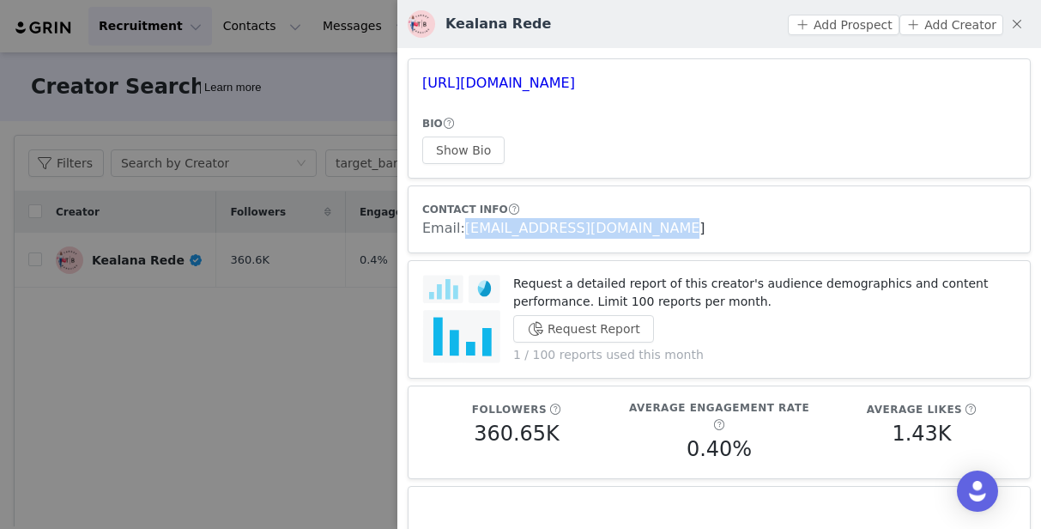
drag, startPoint x: 660, startPoint y: 233, endPoint x: 463, endPoint y: 232, distance: 196.5
click at [463, 232] on div "Email: [EMAIL_ADDRESS][DOMAIN_NAME]" at bounding box center [719, 228] width 594 height 21
copy link "[EMAIL_ADDRESS][DOMAIN_NAME]"
click at [297, 367] on div at bounding box center [520, 264] width 1041 height 529
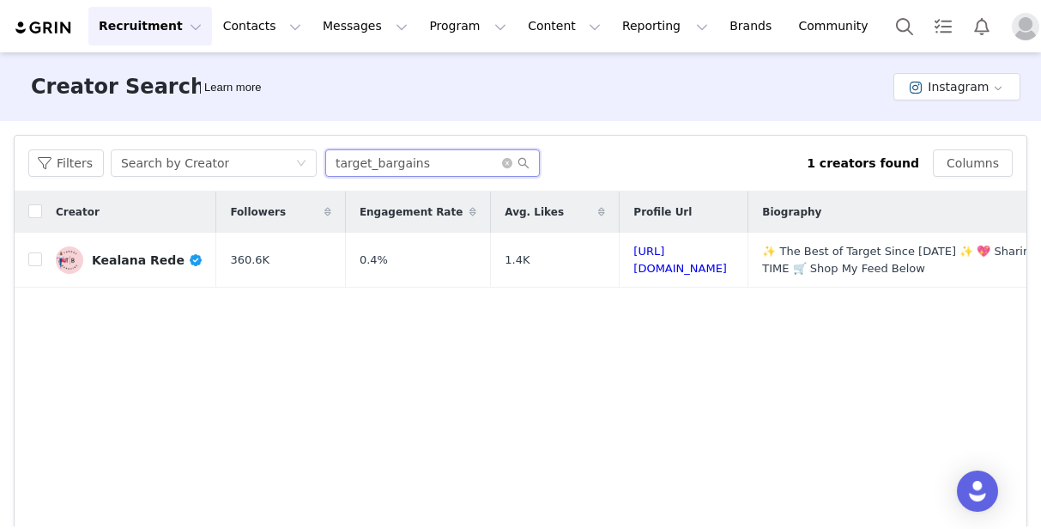
click at [428, 158] on input "target_bargains" at bounding box center [432, 162] width 215 height 27
type input "targettrendsetter"
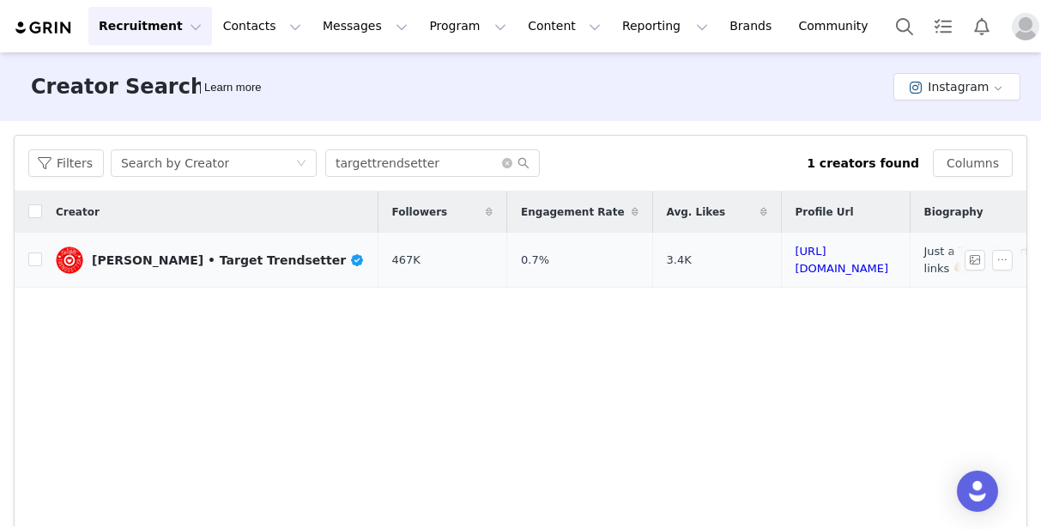
click at [191, 256] on div "[PERSON_NAME] • Target Trendsetter" at bounding box center [228, 260] width 273 height 14
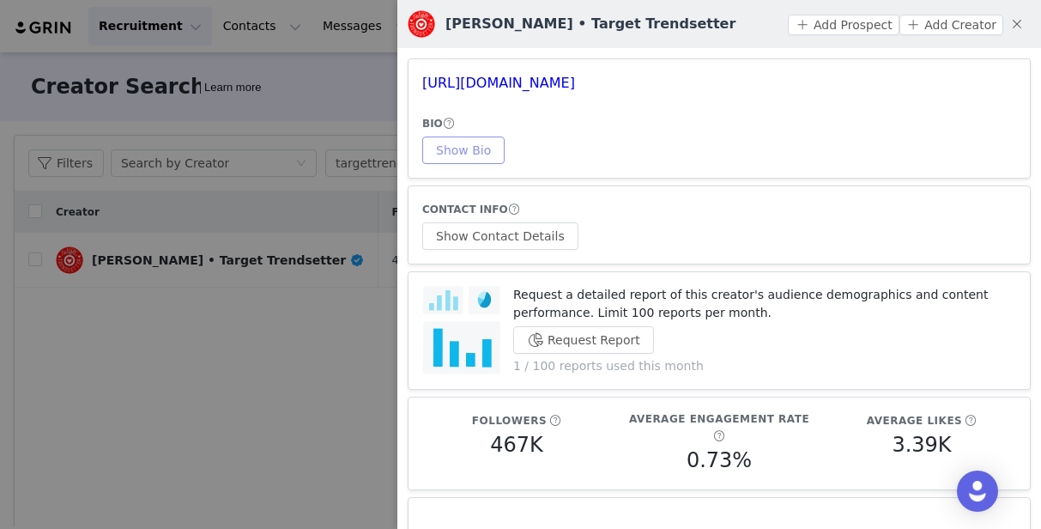
click at [478, 154] on button "Show Bio" at bounding box center [463, 149] width 82 height 27
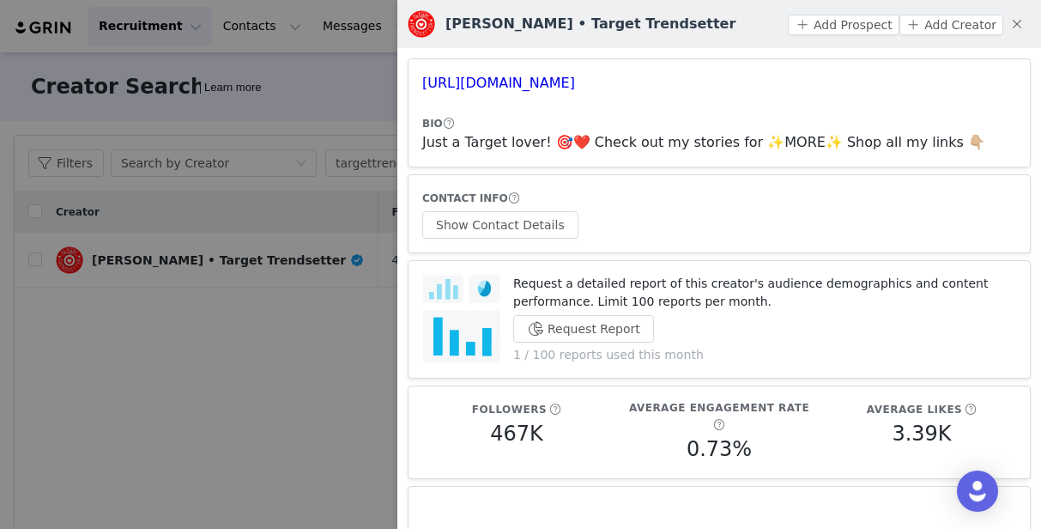
click at [516, 239] on article "CONTACT INFO Show Contact Details" at bounding box center [719, 213] width 623 height 79
click at [513, 227] on button "Show Contact Details" at bounding box center [500, 224] width 156 height 27
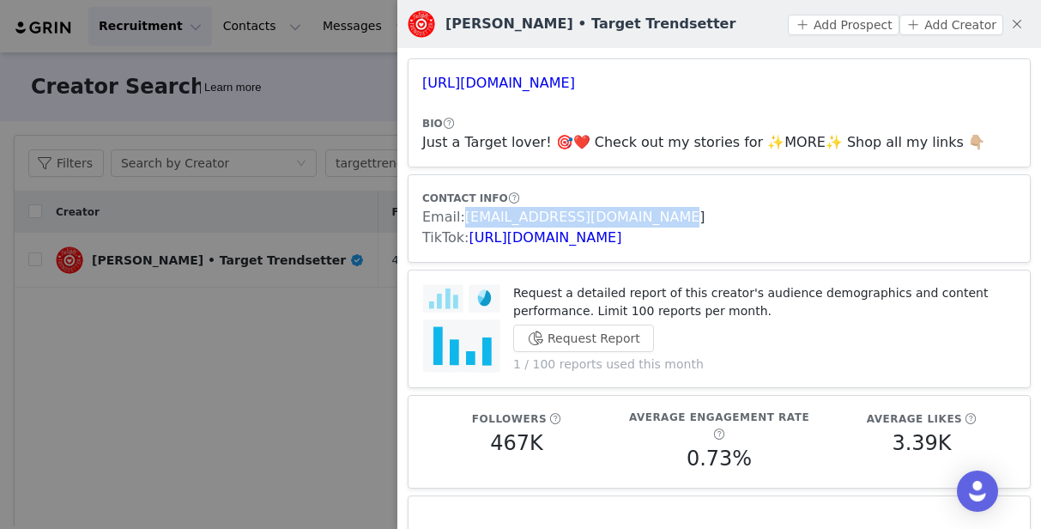
drag, startPoint x: 656, startPoint y: 215, endPoint x: 465, endPoint y: 218, distance: 190.5
click at [465, 218] on div "Email: [EMAIL_ADDRESS][DOMAIN_NAME]" at bounding box center [719, 217] width 594 height 21
copy link "[EMAIL_ADDRESS][DOMAIN_NAME]"
click at [295, 372] on div at bounding box center [520, 264] width 1041 height 529
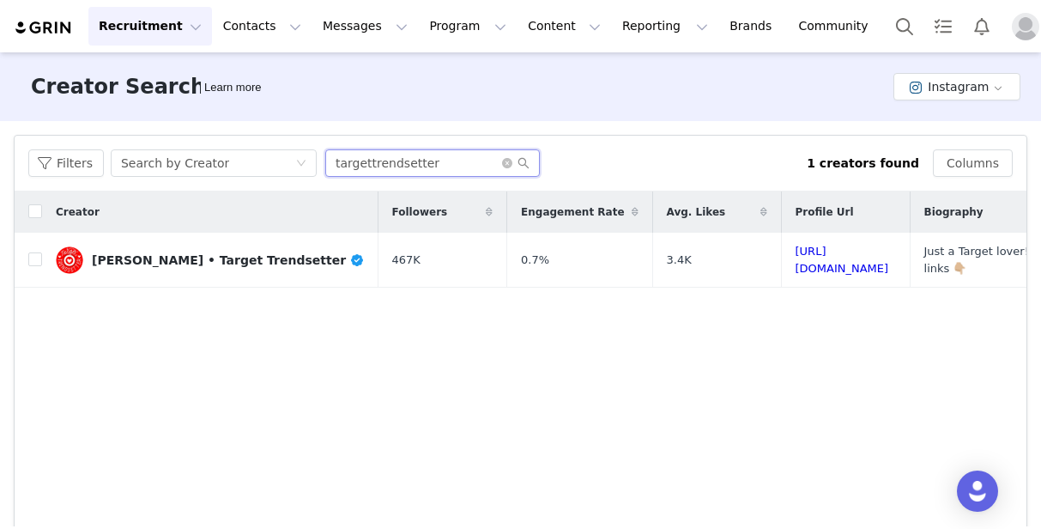
click at [395, 160] on input "targettrendsetter" at bounding box center [432, 162] width 215 height 27
type input "targetgems"
